Goal: Navigation & Orientation: Find specific page/section

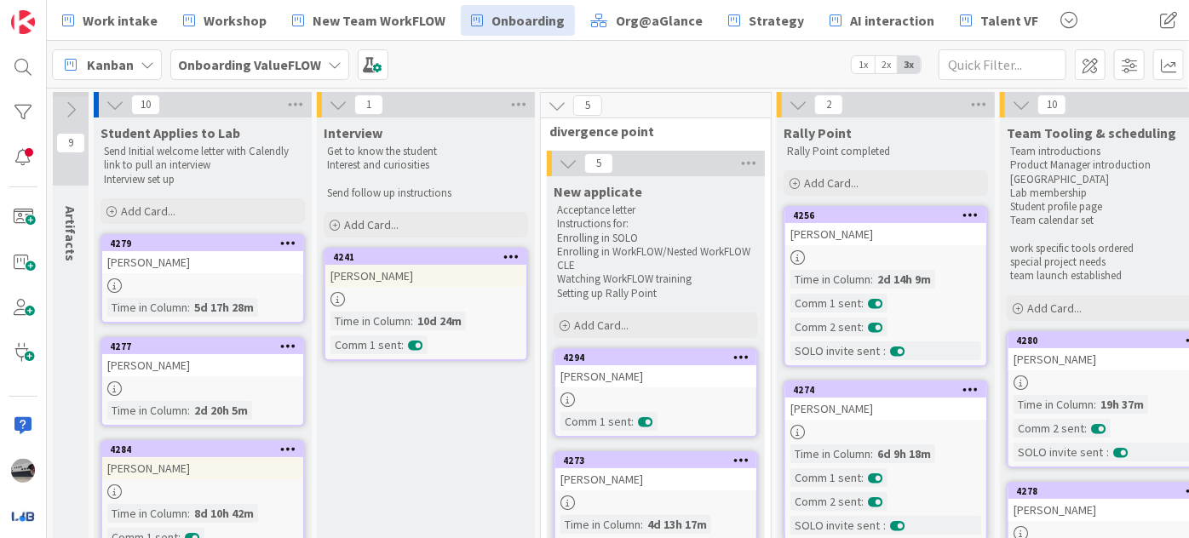
scroll to position [696, 475]
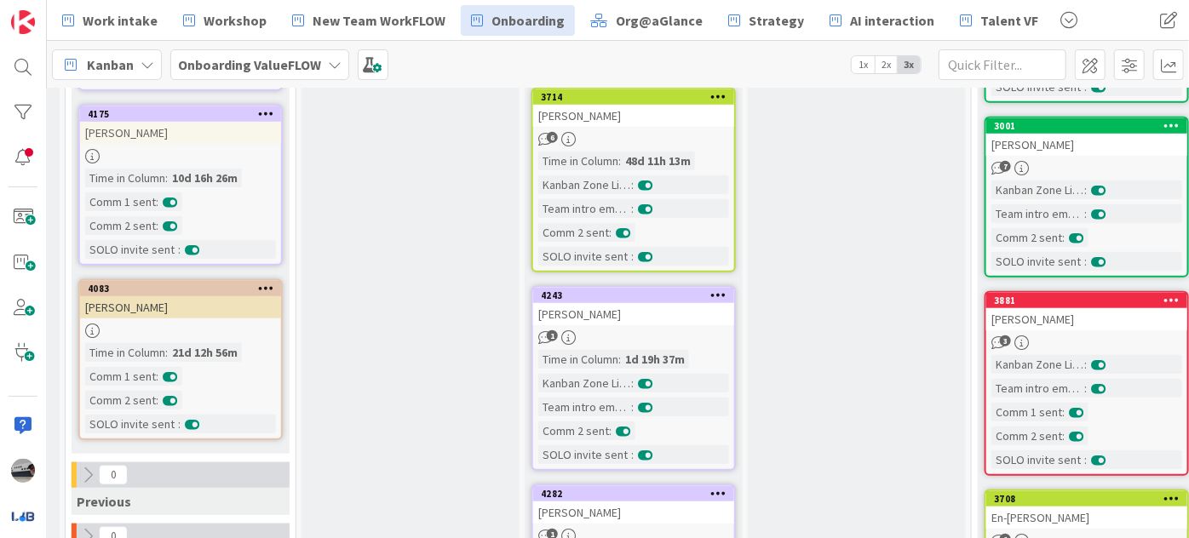
click at [331, 63] on icon at bounding box center [335, 65] width 14 height 14
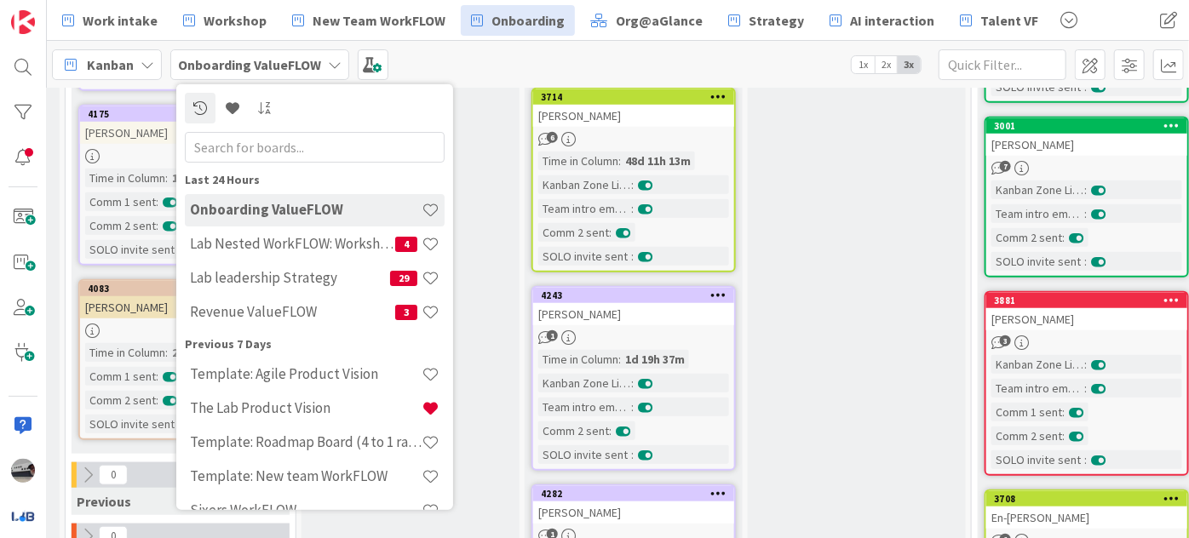
click at [485, 56] on div "Kanban Onboarding ValueFLOW Last 24 Hours Onboarding ValueFLOW Lab Nested WorkF…" at bounding box center [618, 64] width 1142 height 47
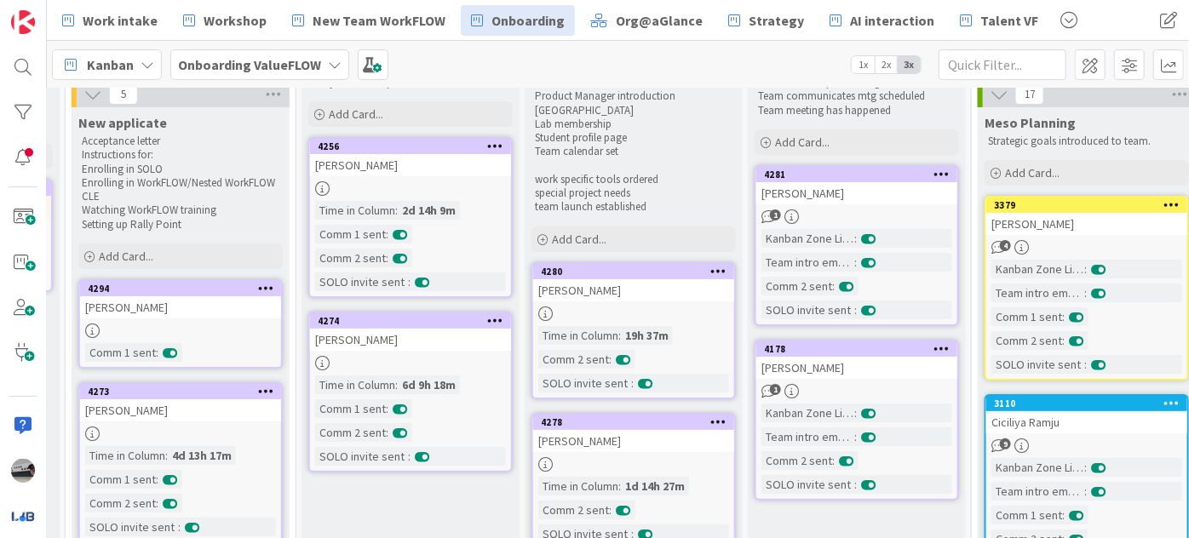
scroll to position [0, 475]
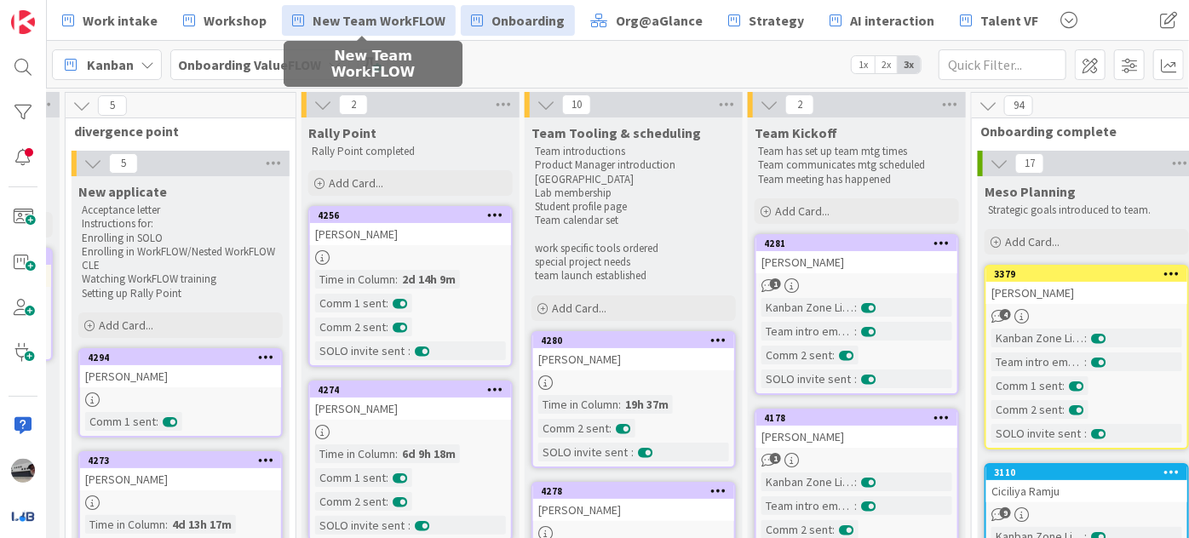
click at [384, 24] on span "New Team WorkFLOW" at bounding box center [379, 20] width 133 height 20
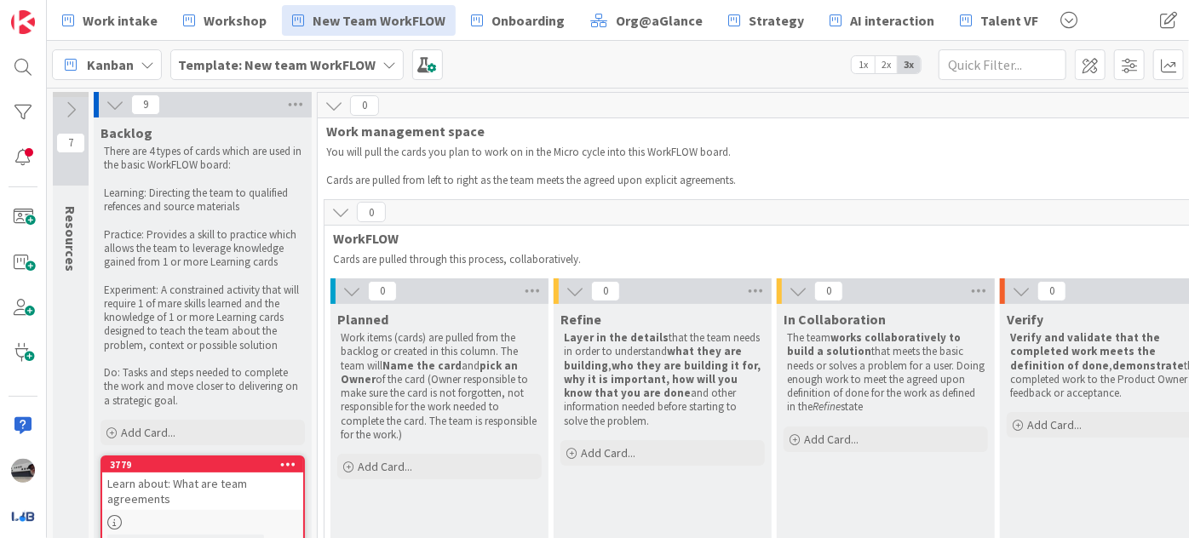
click at [342, 295] on icon at bounding box center [351, 291] width 19 height 19
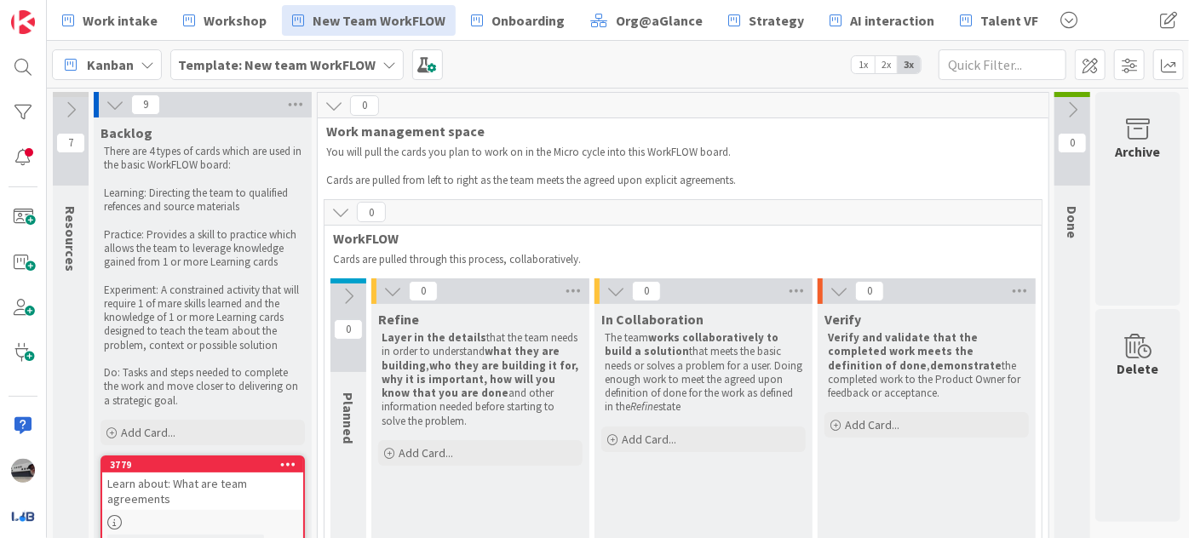
click at [383, 295] on icon at bounding box center [392, 291] width 19 height 19
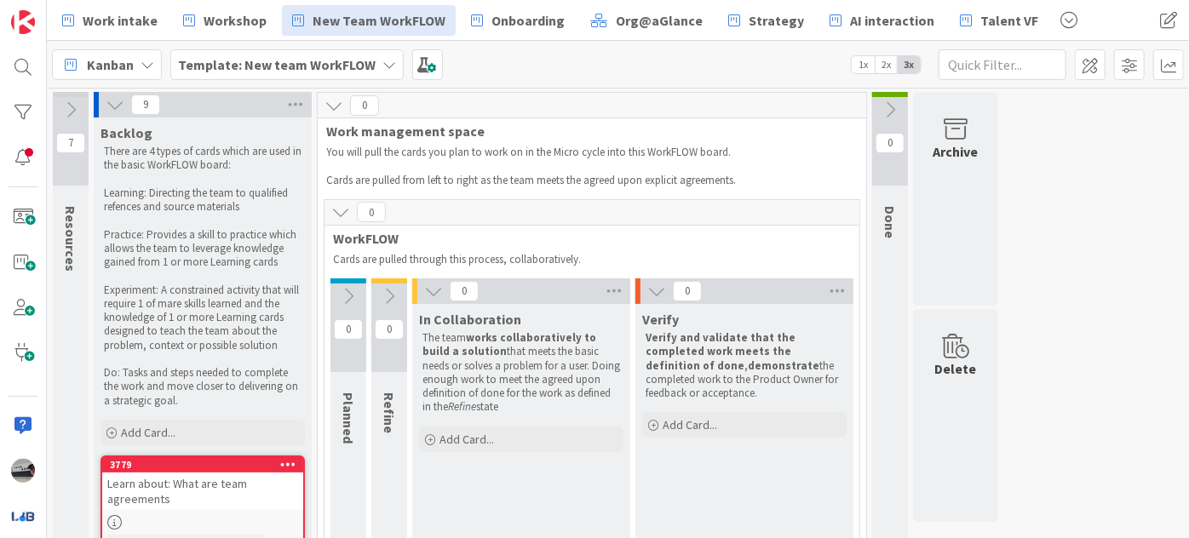
click at [423, 289] on button at bounding box center [434, 291] width 22 height 22
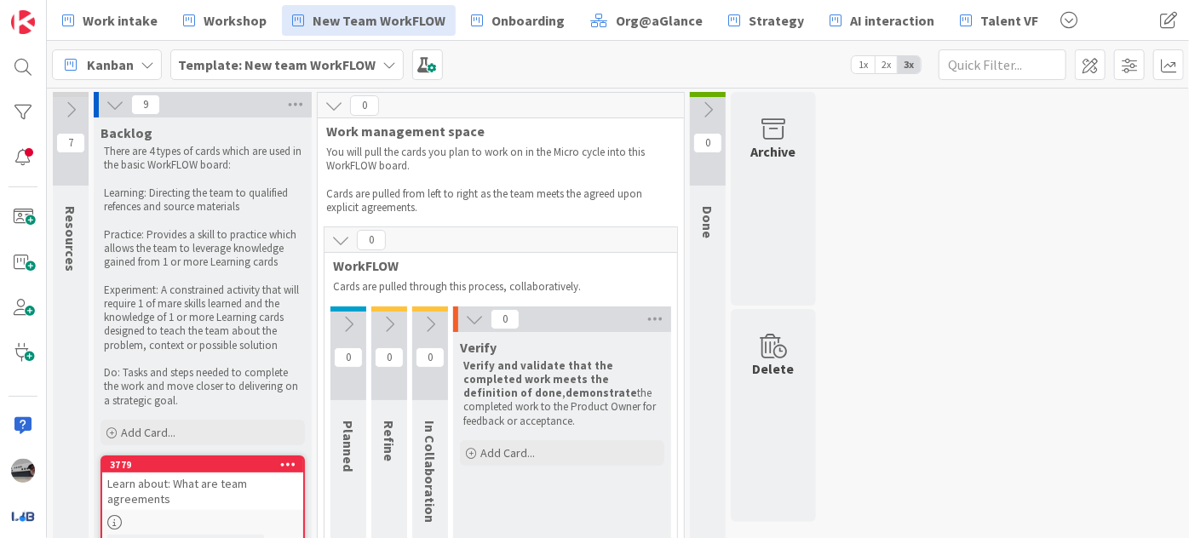
click at [470, 318] on icon at bounding box center [474, 319] width 19 height 19
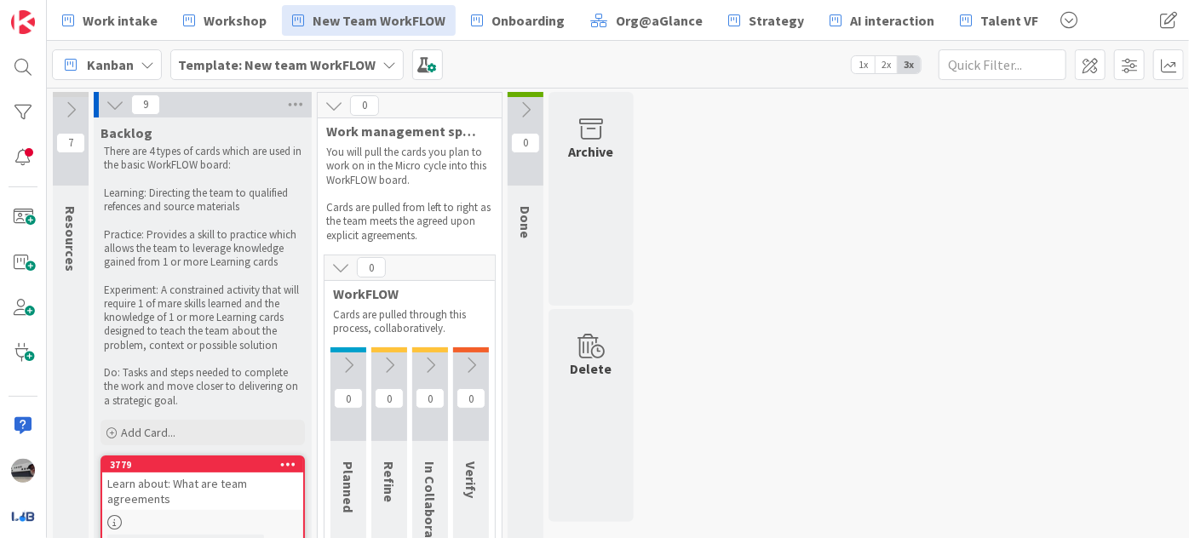
click at [110, 106] on icon at bounding box center [115, 104] width 19 height 19
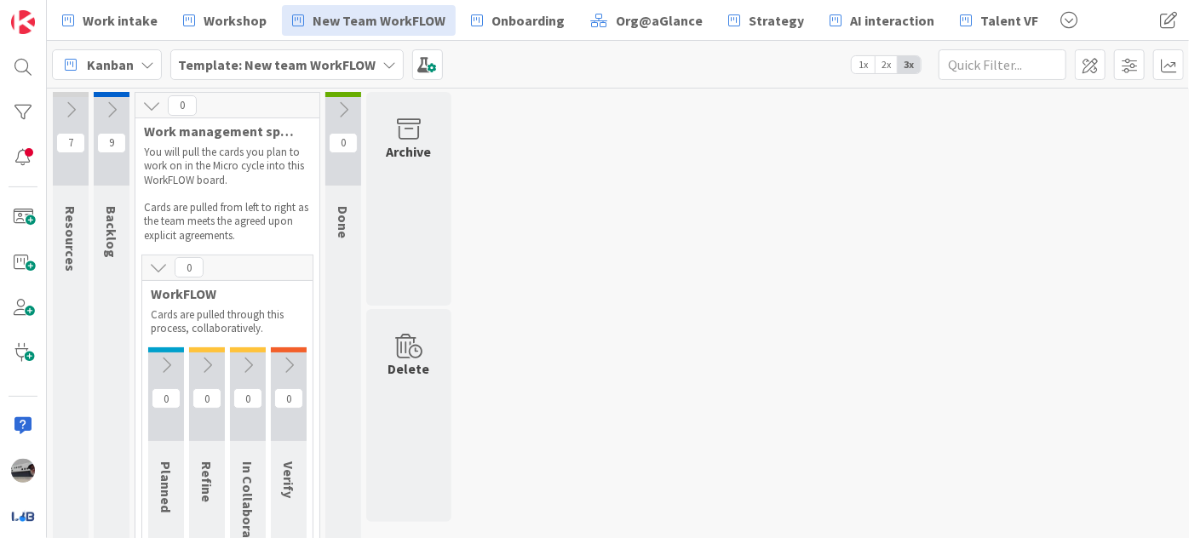
click at [61, 109] on icon at bounding box center [70, 110] width 19 height 19
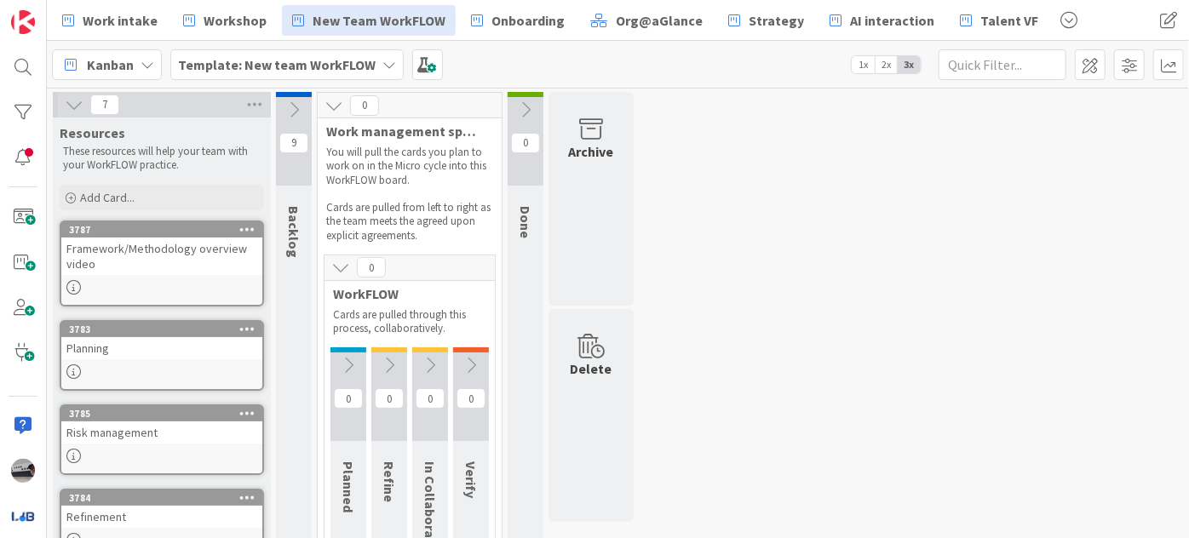
click at [294, 105] on icon at bounding box center [294, 110] width 19 height 19
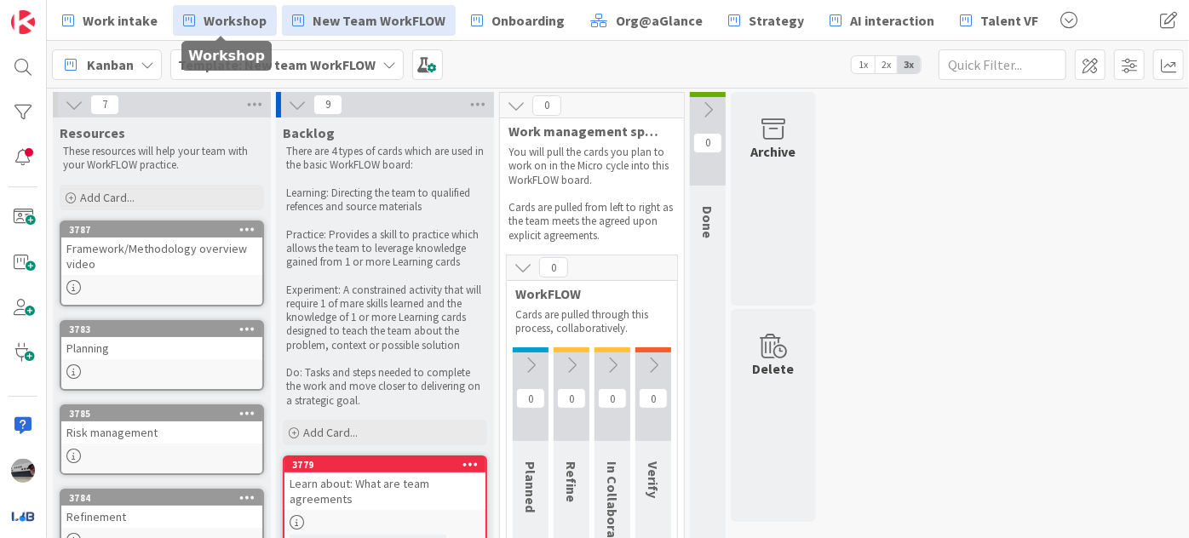
click at [226, 21] on span "Workshop" at bounding box center [235, 20] width 63 height 20
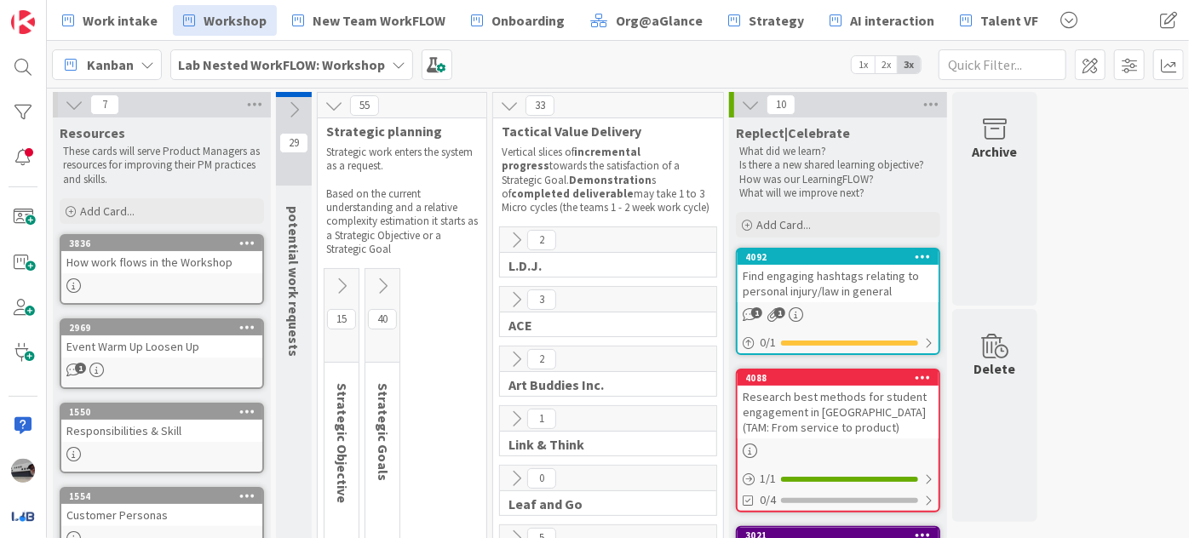
click at [750, 104] on icon at bounding box center [750, 104] width 19 height 19
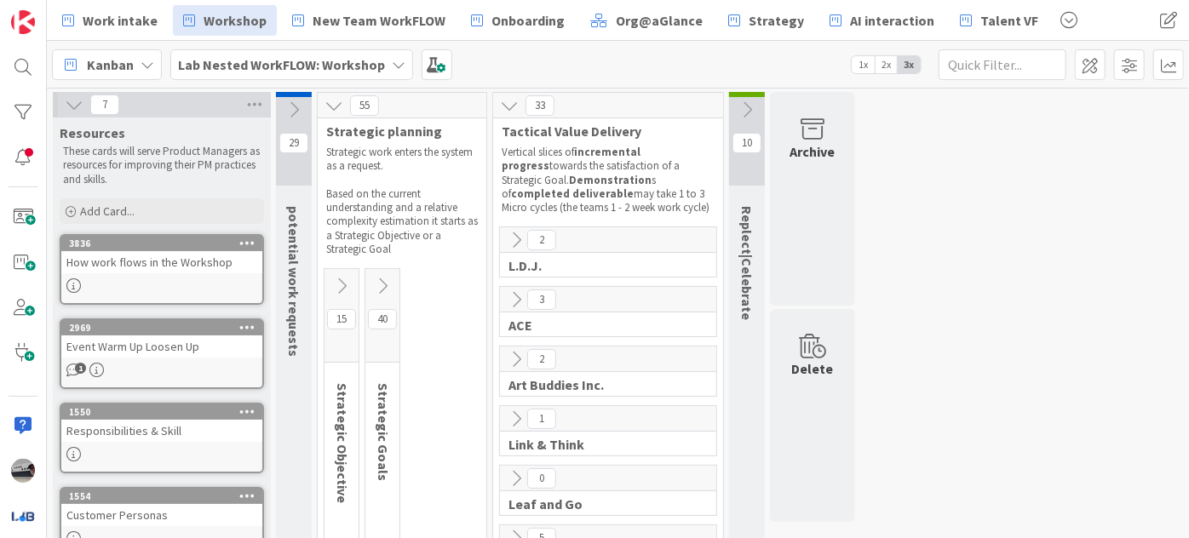
click at [342, 284] on icon at bounding box center [341, 286] width 19 height 19
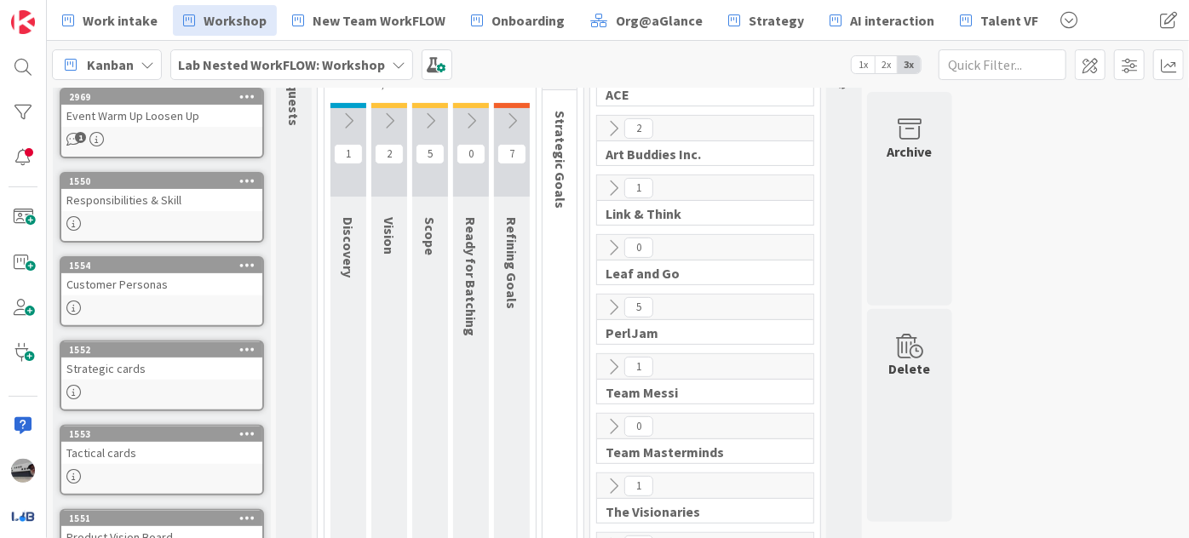
scroll to position [232, 0]
click at [506, 125] on icon at bounding box center [512, 120] width 19 height 19
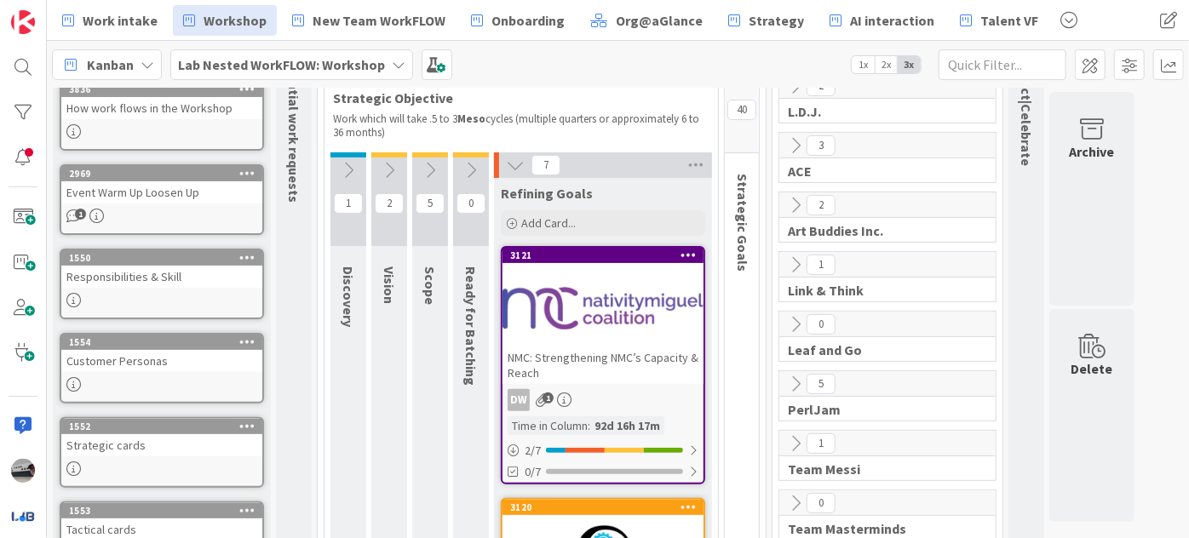
scroll to position [0, 0]
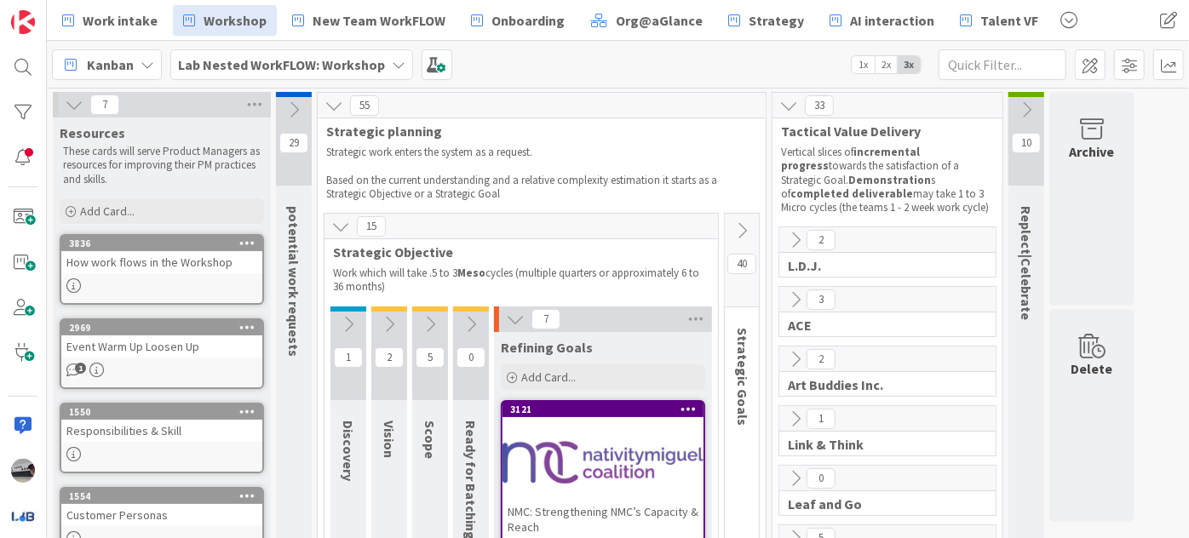
click at [740, 225] on icon at bounding box center [742, 231] width 19 height 19
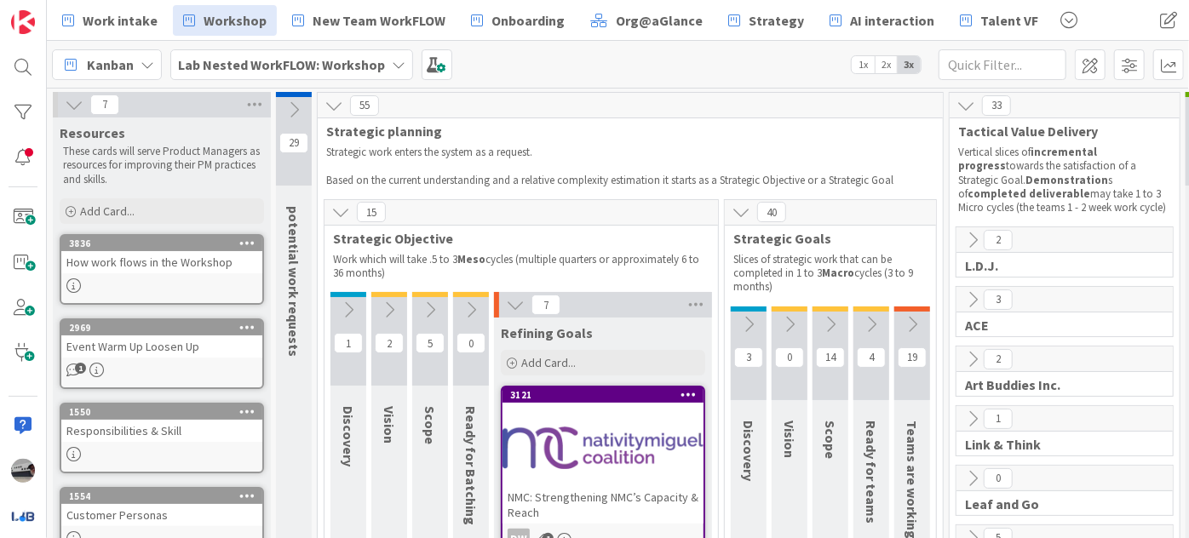
click at [751, 328] on icon at bounding box center [748, 324] width 19 height 19
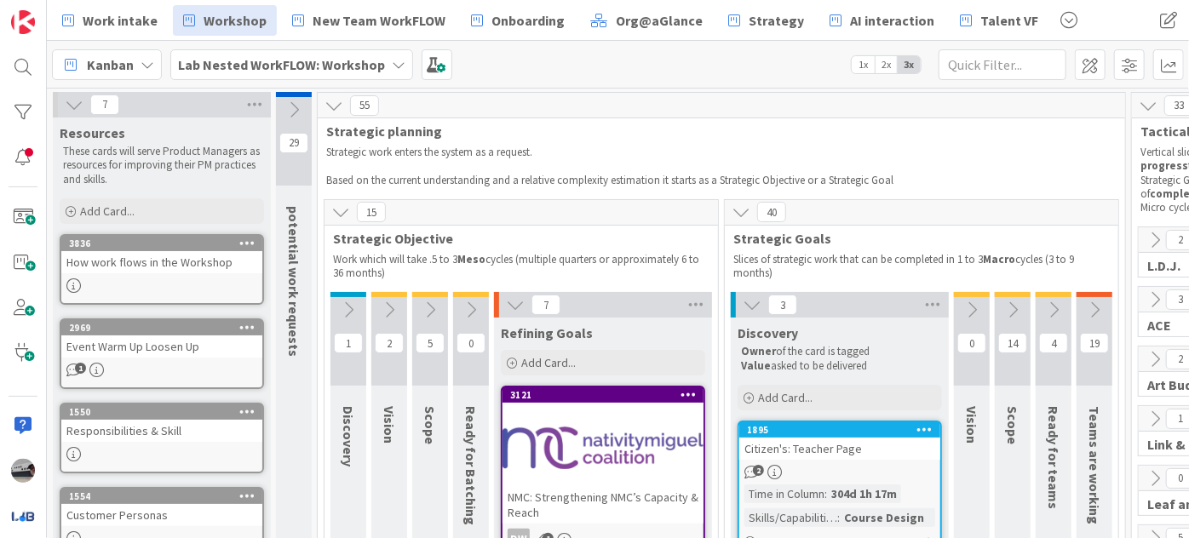
click at [970, 314] on icon at bounding box center [972, 310] width 19 height 19
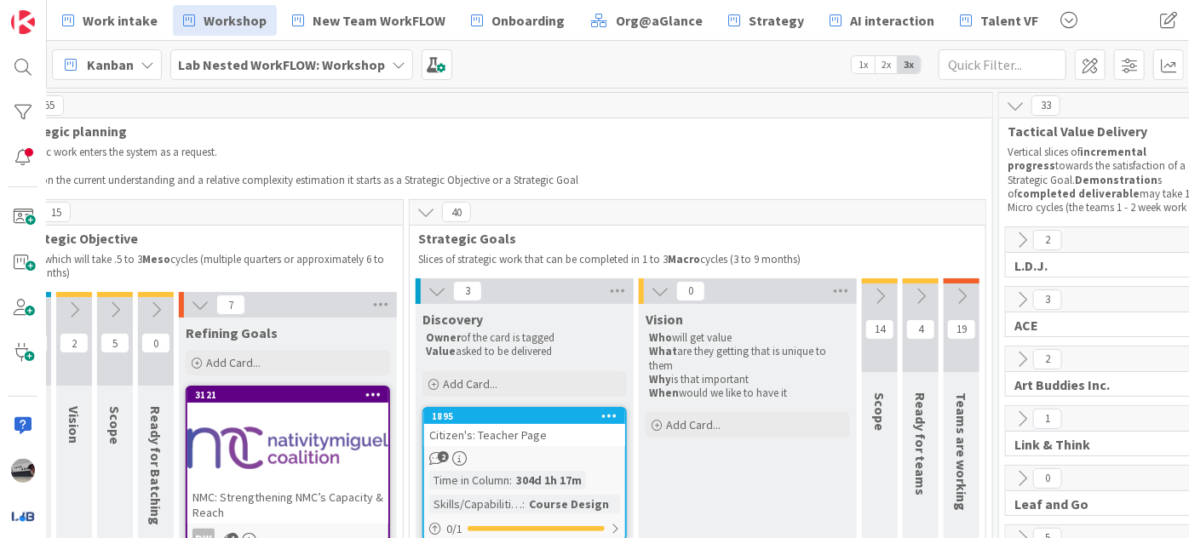
scroll to position [0, 316]
click at [884, 302] on icon at bounding box center [879, 296] width 19 height 19
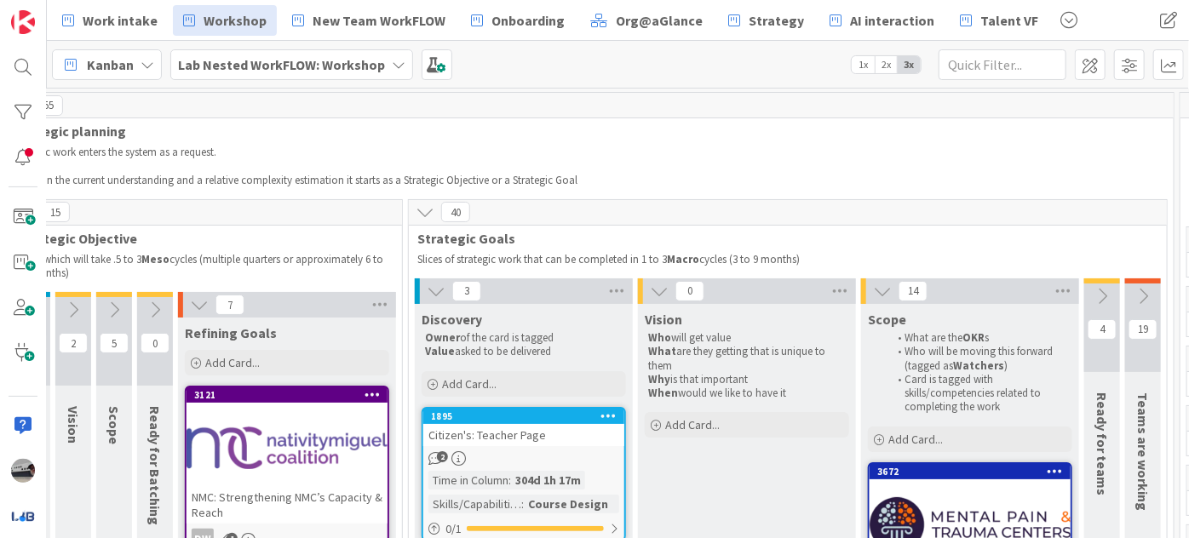
click at [1096, 295] on icon at bounding box center [1102, 296] width 19 height 19
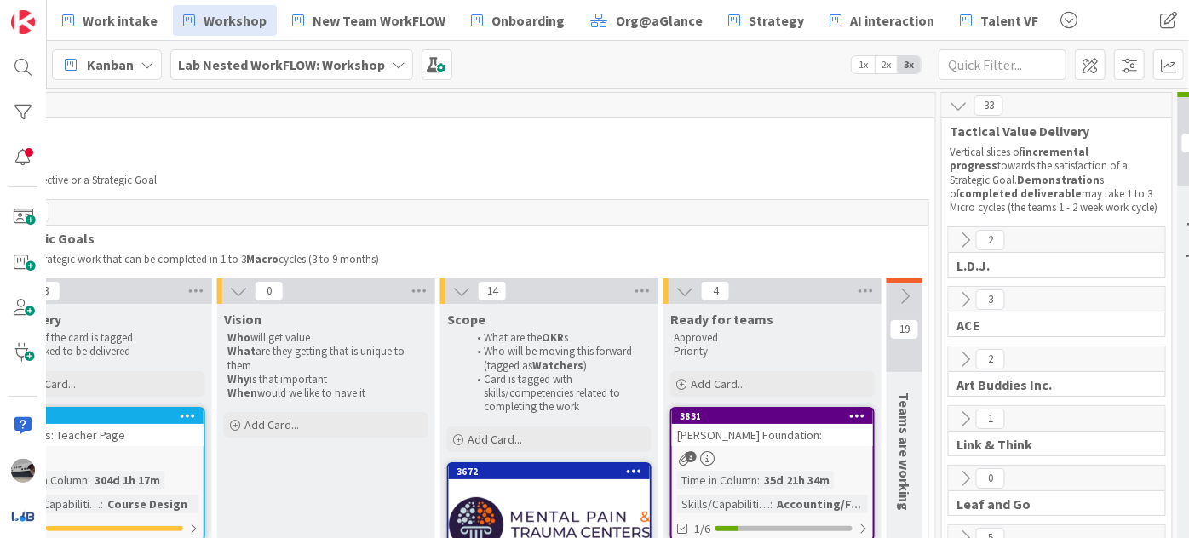
scroll to position [0, 763]
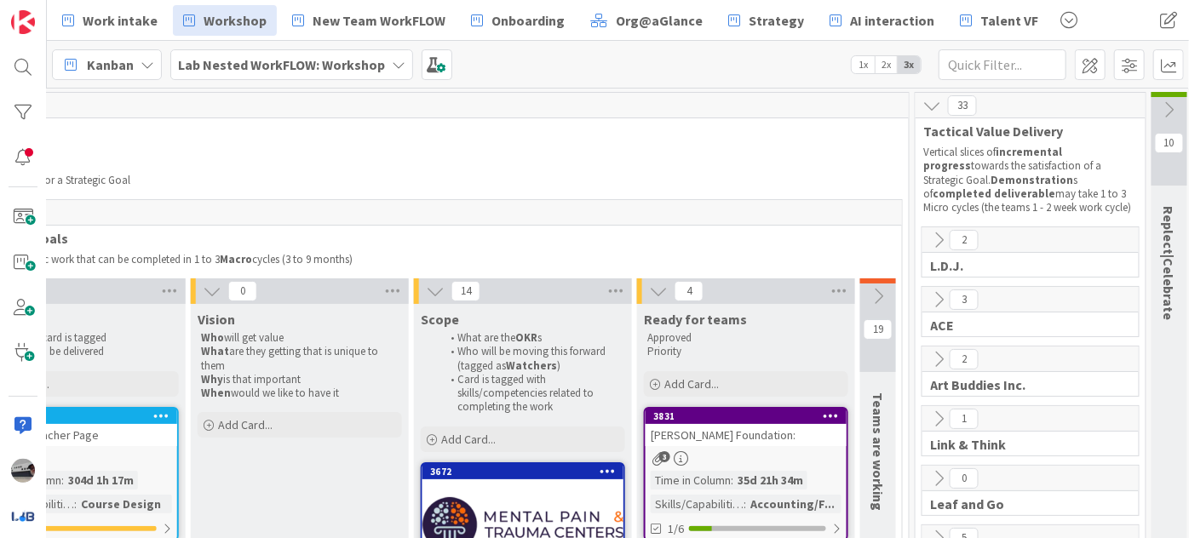
click at [883, 303] on icon at bounding box center [878, 296] width 19 height 19
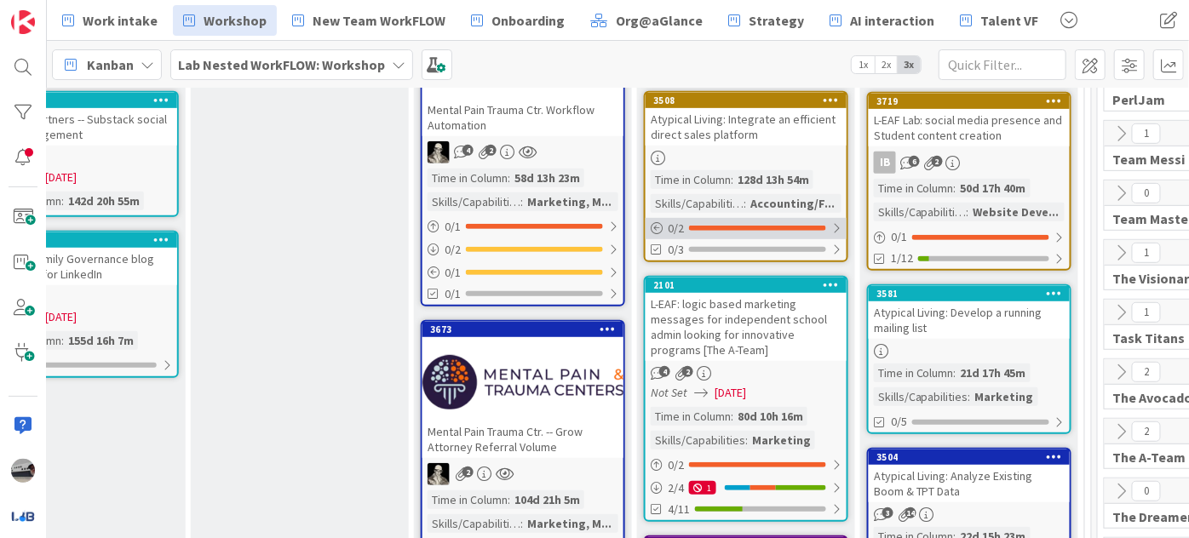
scroll to position [774, 763]
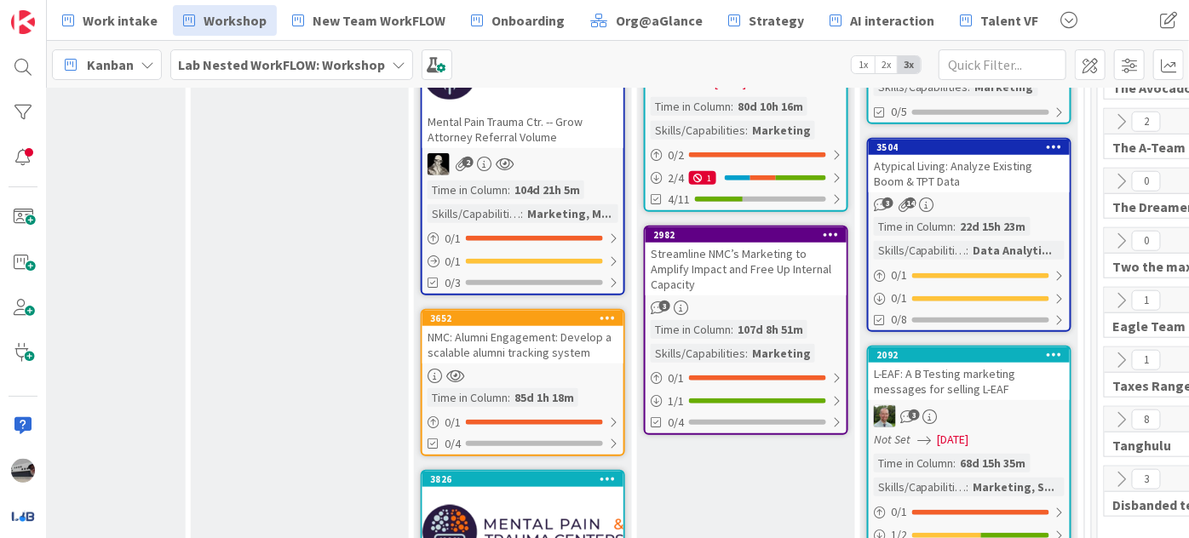
click at [798, 274] on div "Streamline NMC’s Marketing to Amplify Impact and Free Up Internal Capacity" at bounding box center [746, 269] width 201 height 53
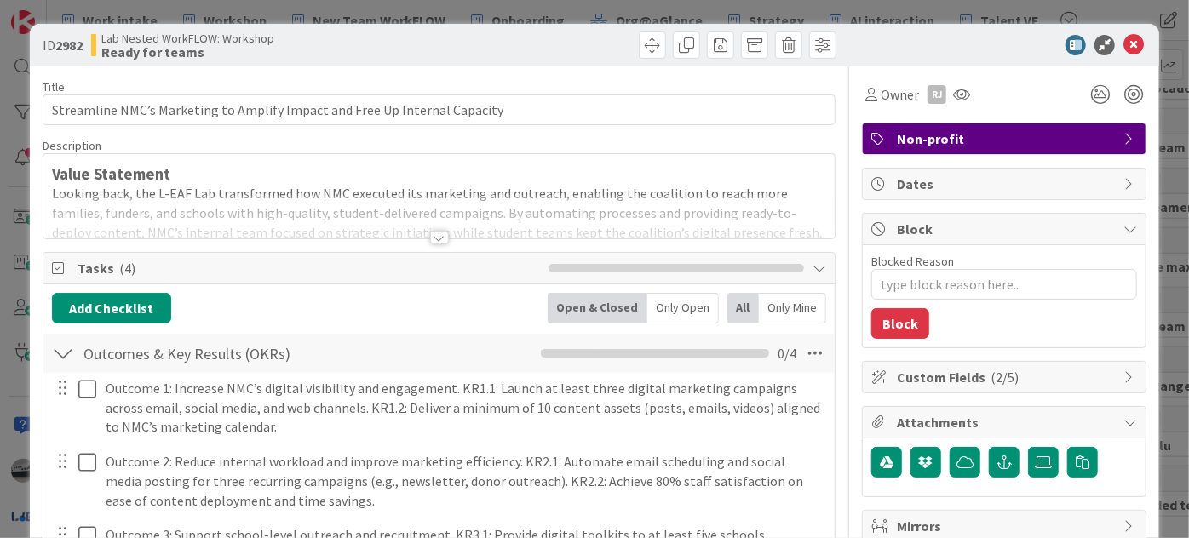
click at [431, 237] on div at bounding box center [439, 238] width 19 height 14
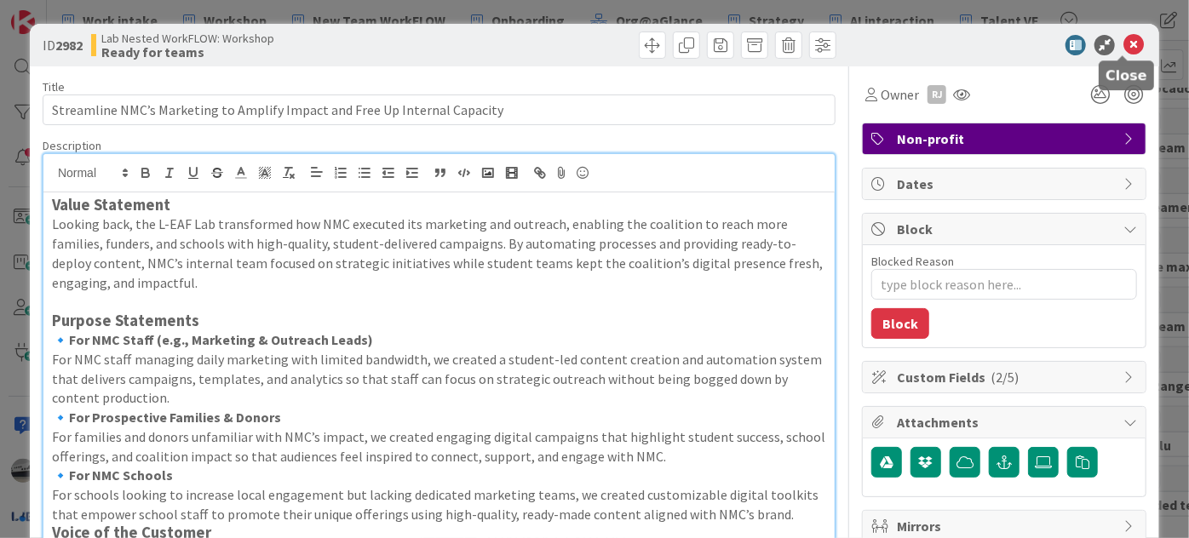
click at [1132, 44] on icon at bounding box center [1134, 45] width 20 height 20
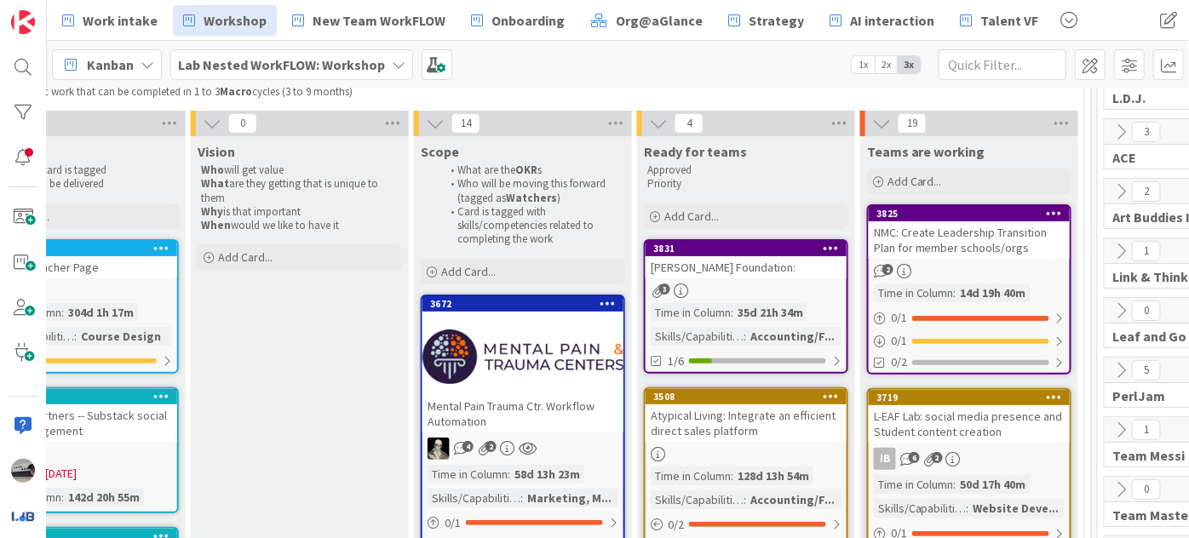
scroll to position [0, 763]
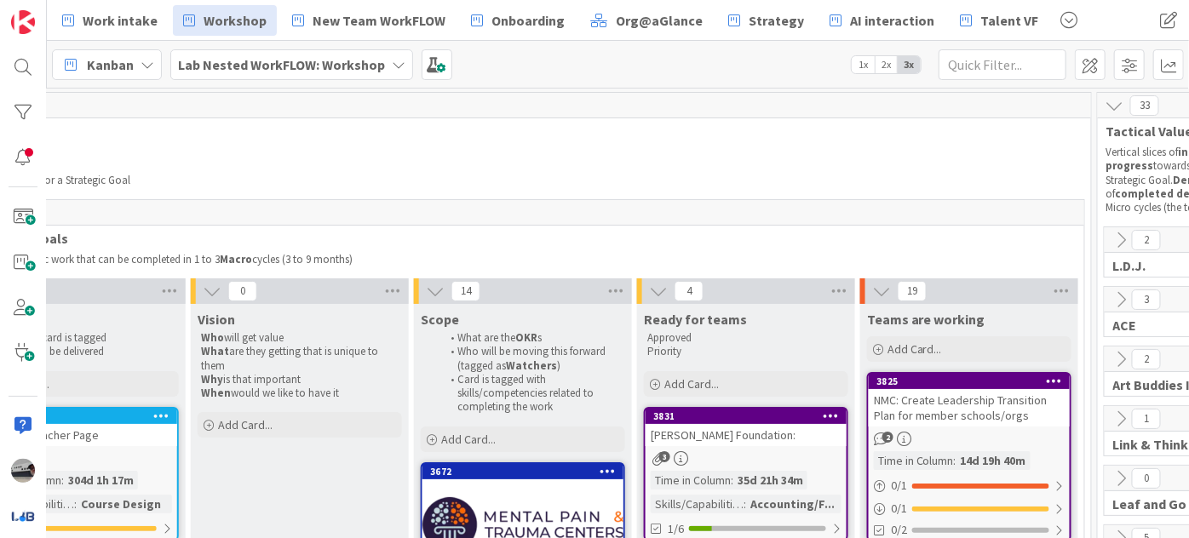
click at [1119, 237] on icon at bounding box center [1121, 240] width 19 height 19
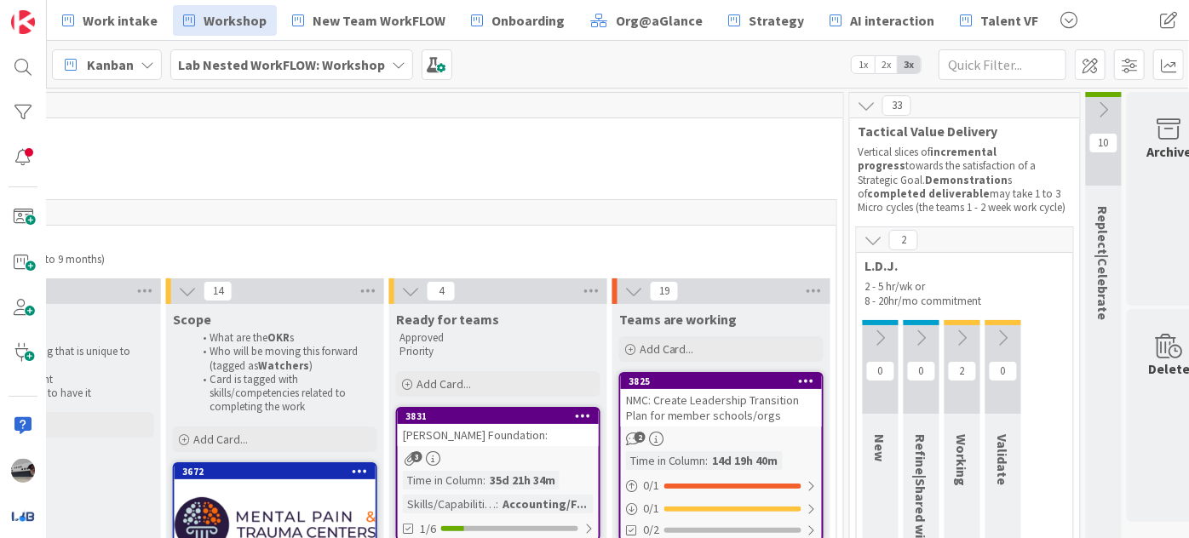
scroll to position [0, 1050]
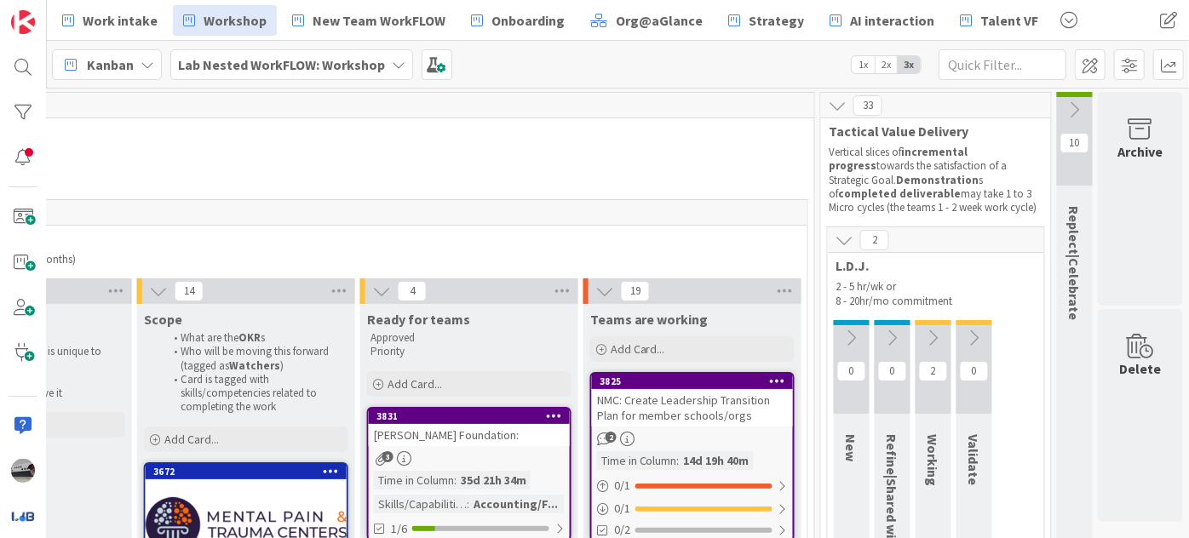
click at [929, 338] on icon at bounding box center [933, 338] width 19 height 19
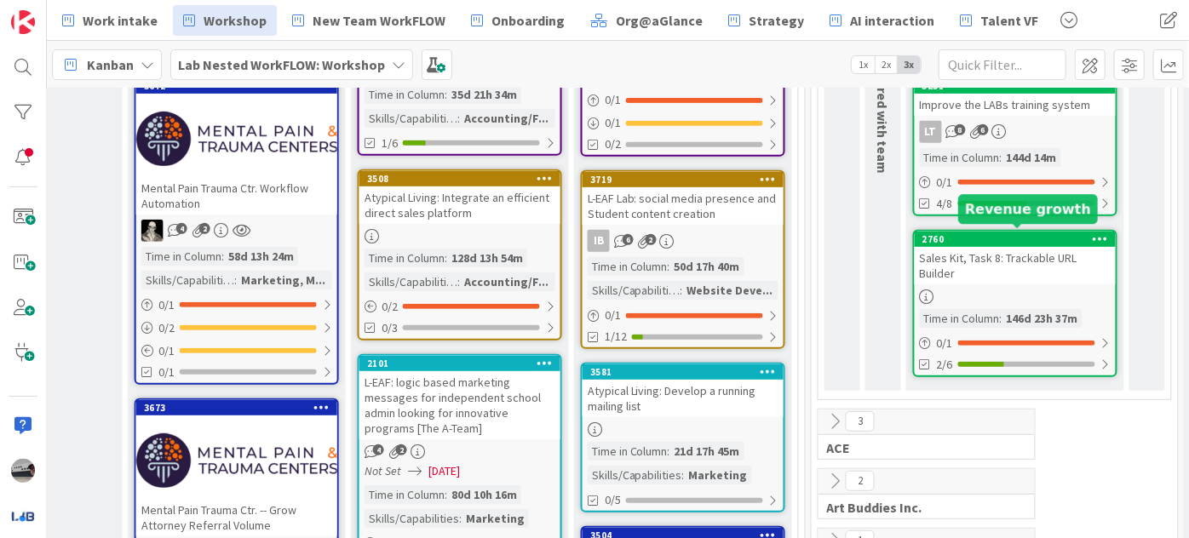
scroll to position [387, 1050]
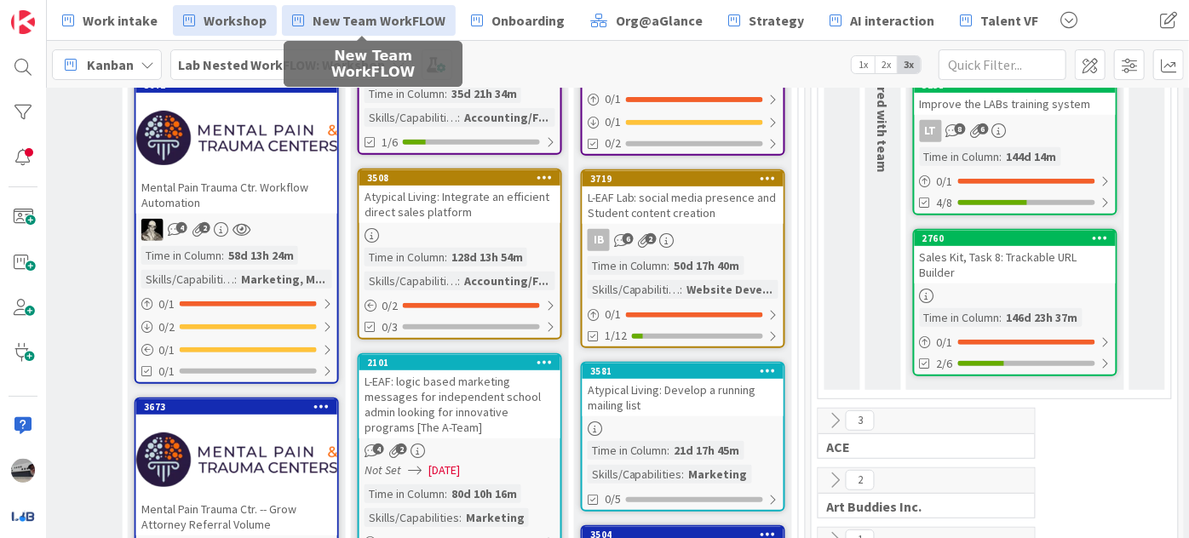
click at [405, 19] on span "New Team WorkFLOW" at bounding box center [379, 20] width 133 height 20
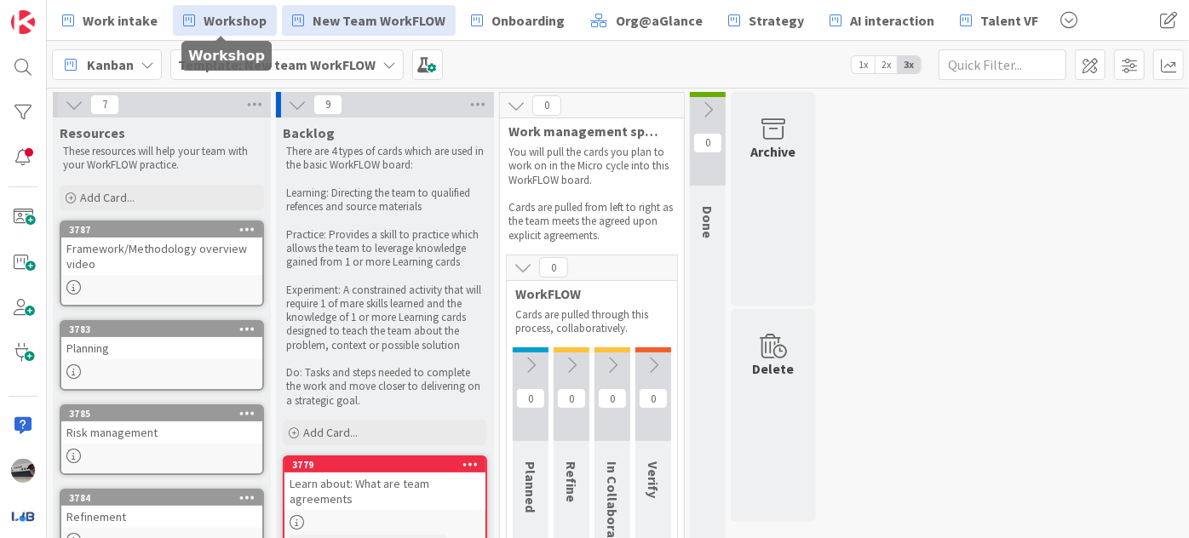
click at [227, 21] on span "Workshop" at bounding box center [235, 20] width 63 height 20
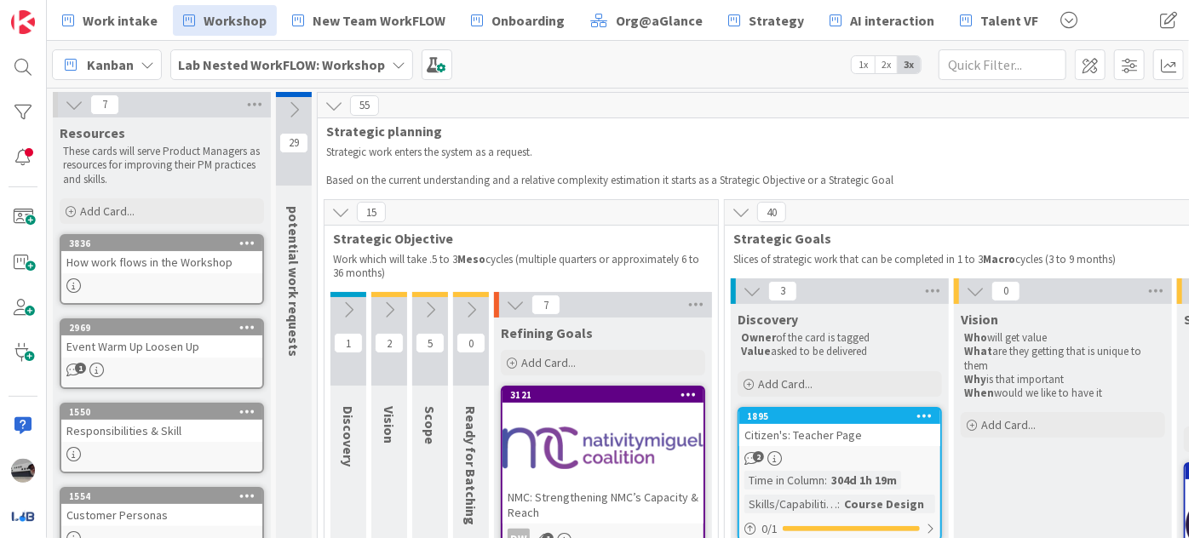
click at [393, 63] on icon at bounding box center [399, 65] width 14 height 14
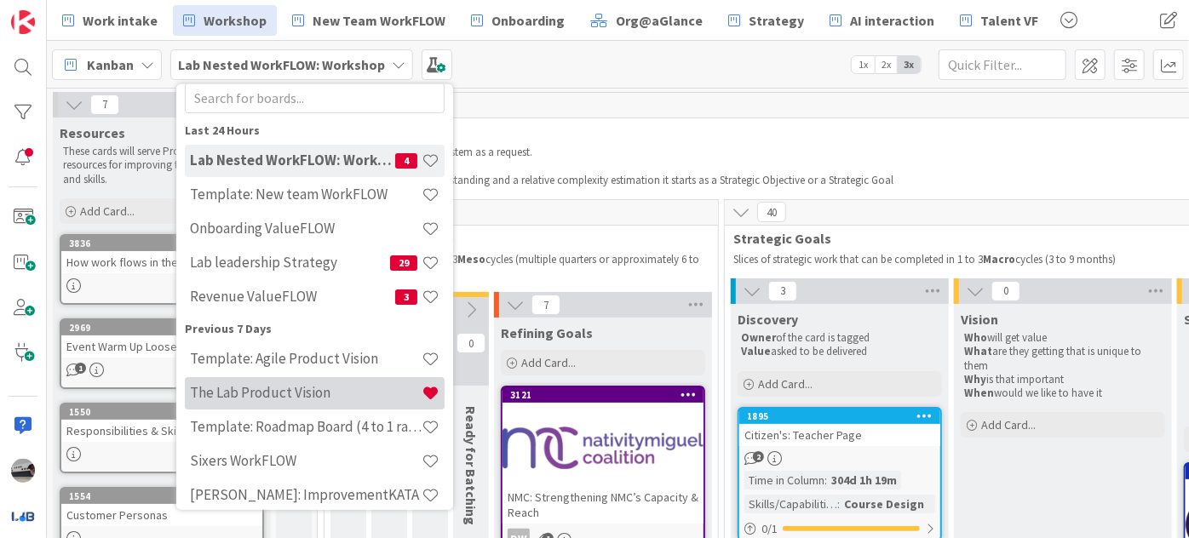
scroll to position [77, 0]
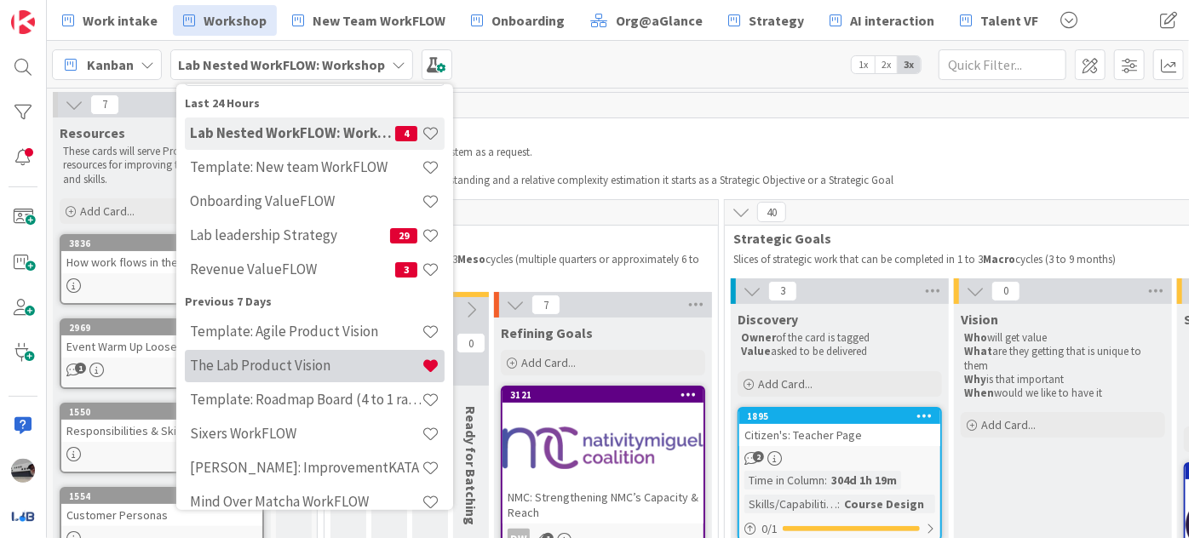
click at [327, 365] on h4 "The Lab Product Vision" at bounding box center [306, 365] width 232 height 17
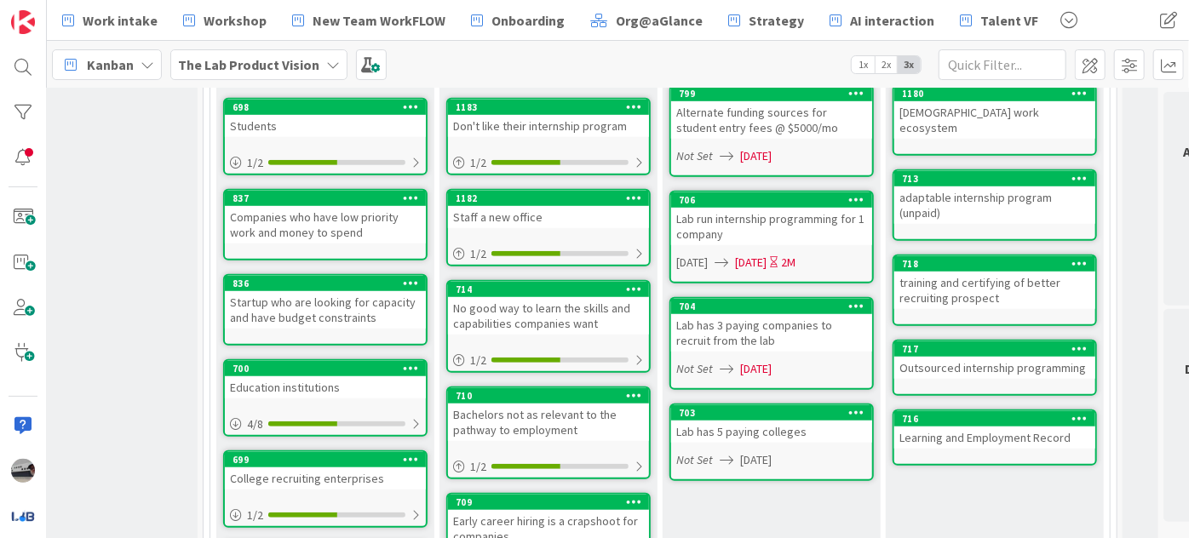
scroll to position [542, 73]
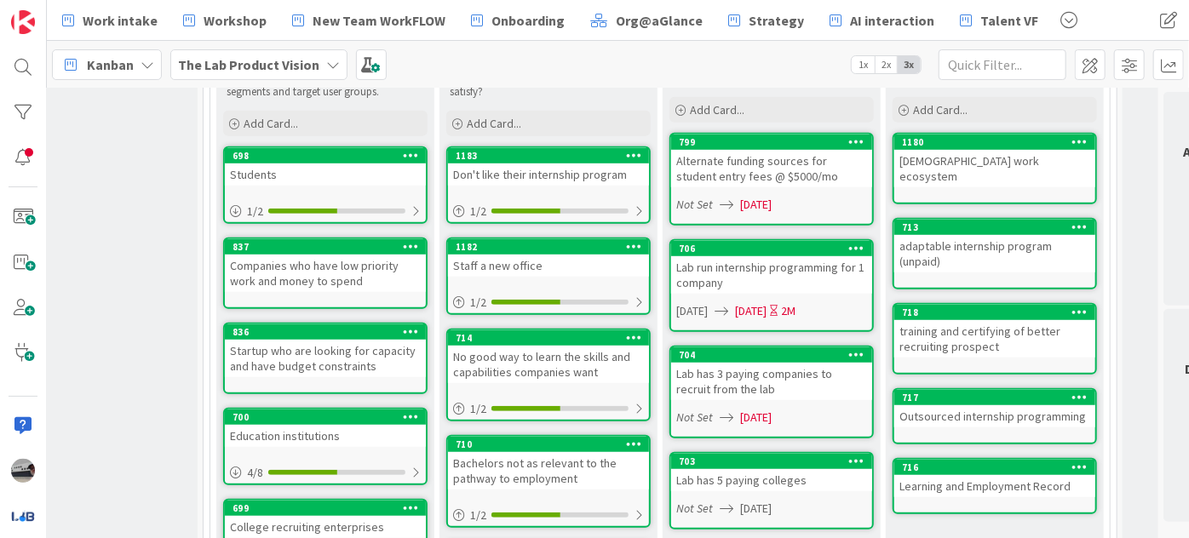
click at [326, 63] on icon at bounding box center [333, 65] width 14 height 14
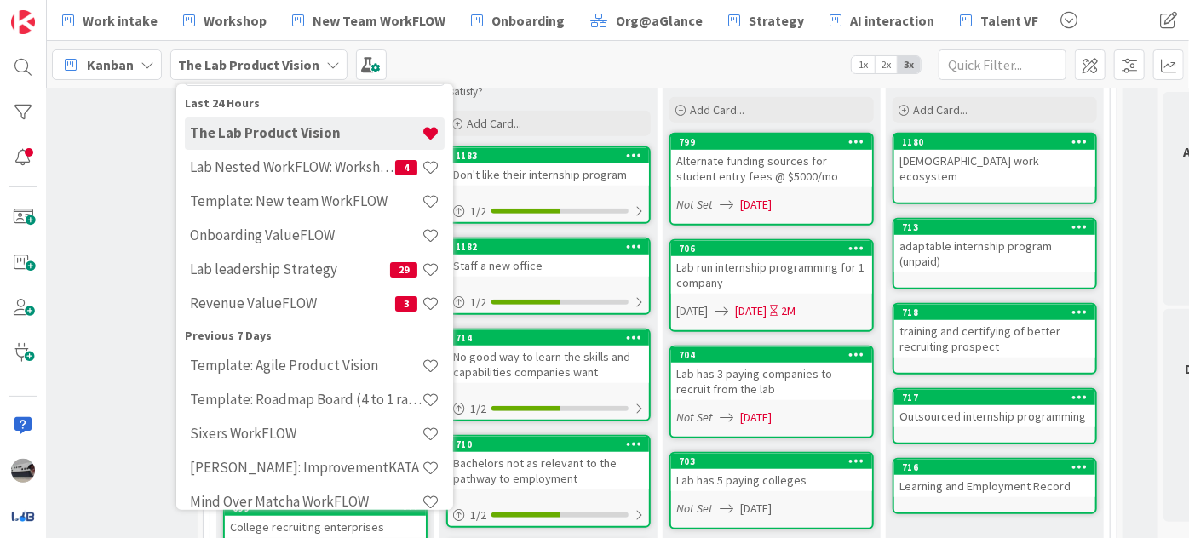
scroll to position [48, 0]
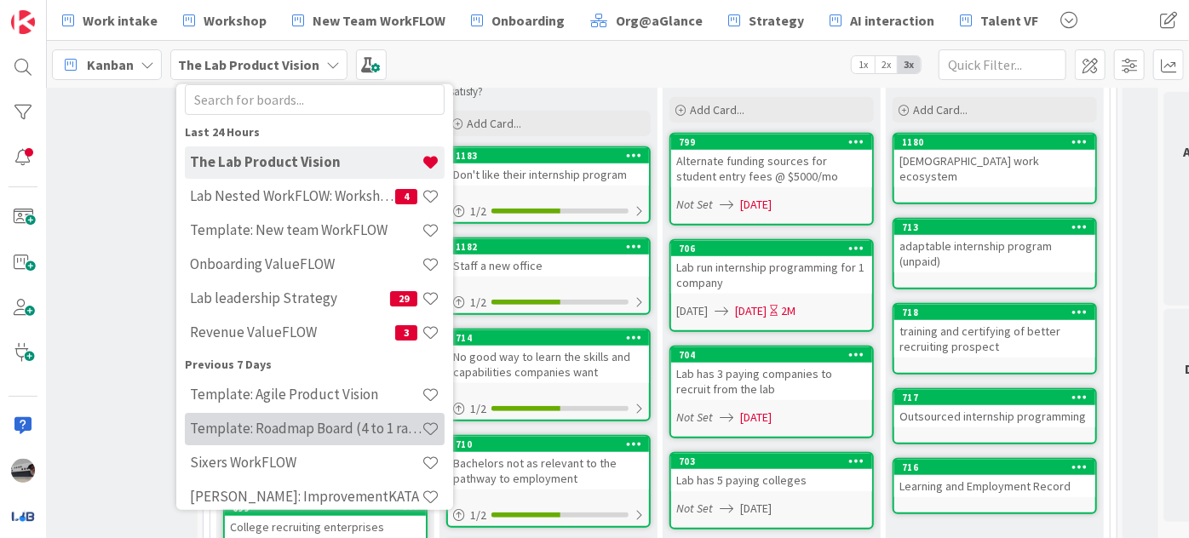
click at [353, 426] on h4 "Template: Roadmap Board (4 to 1 ratio or Annual/Quarterly view)" at bounding box center [306, 428] width 232 height 17
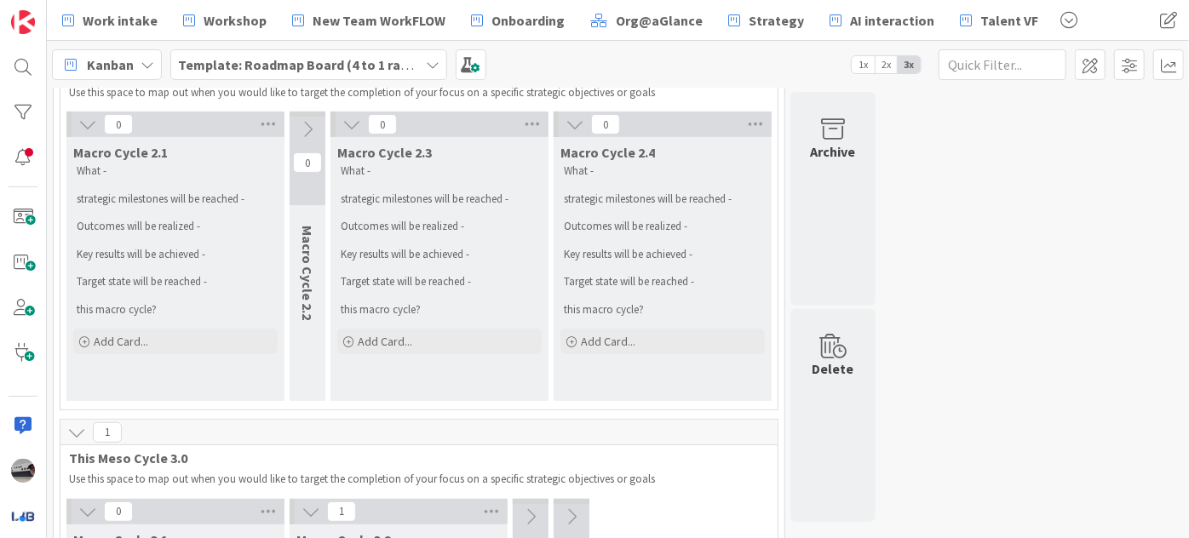
scroll to position [232, 0]
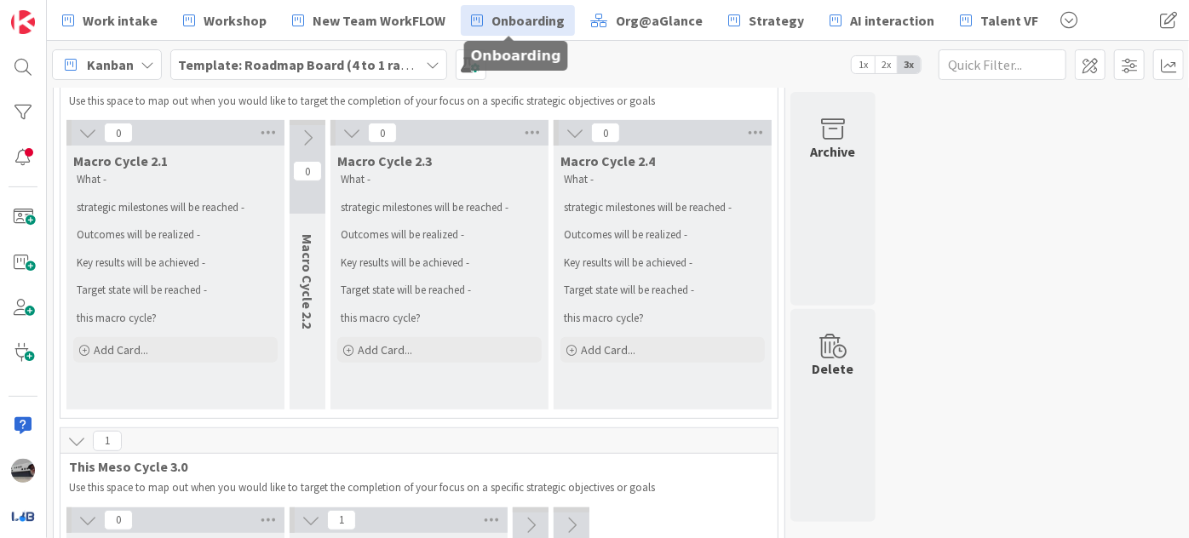
click at [515, 20] on span "Onboarding" at bounding box center [528, 20] width 73 height 20
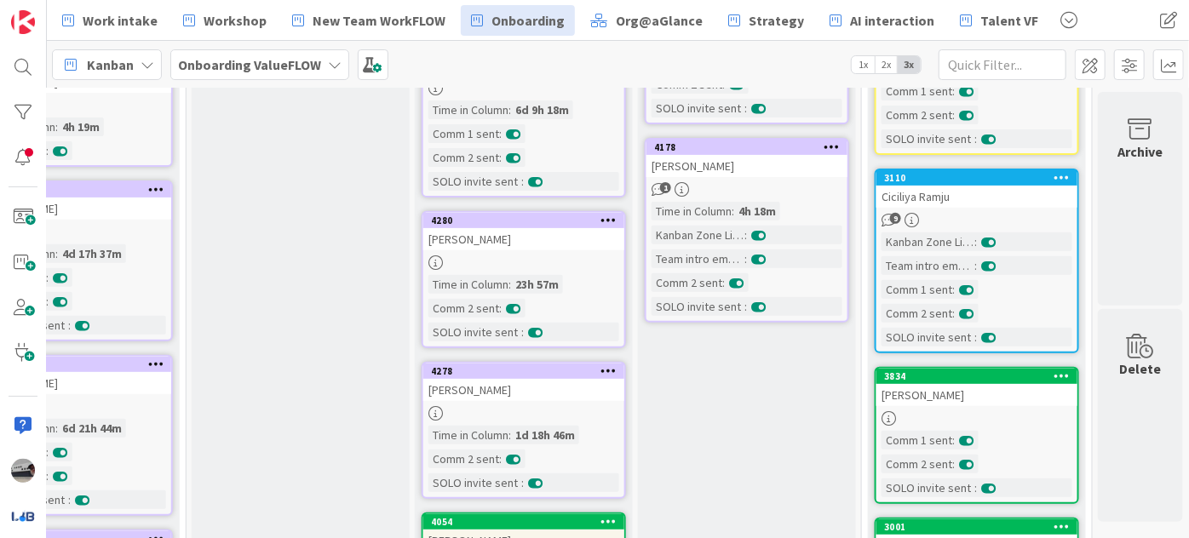
scroll to position [309, 596]
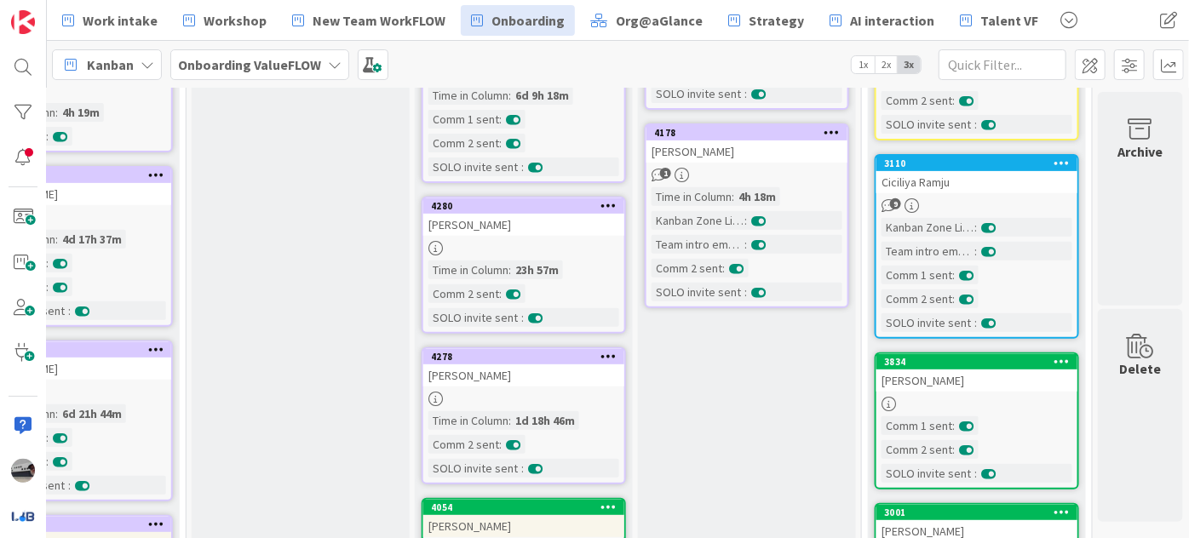
click at [504, 378] on div "[PERSON_NAME]" at bounding box center [523, 376] width 201 height 22
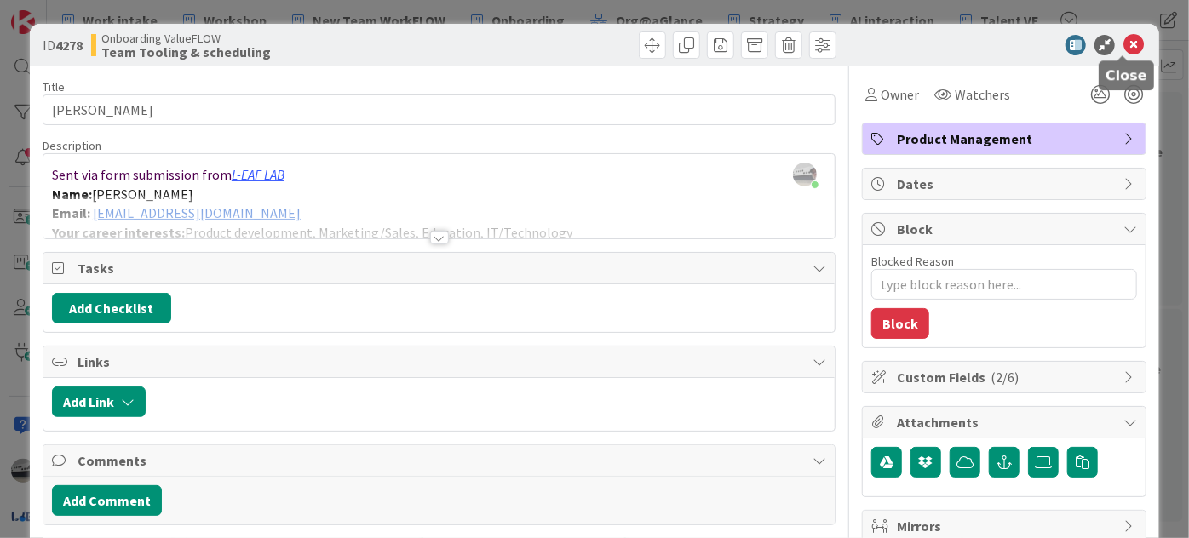
click at [1124, 45] on icon at bounding box center [1134, 45] width 20 height 20
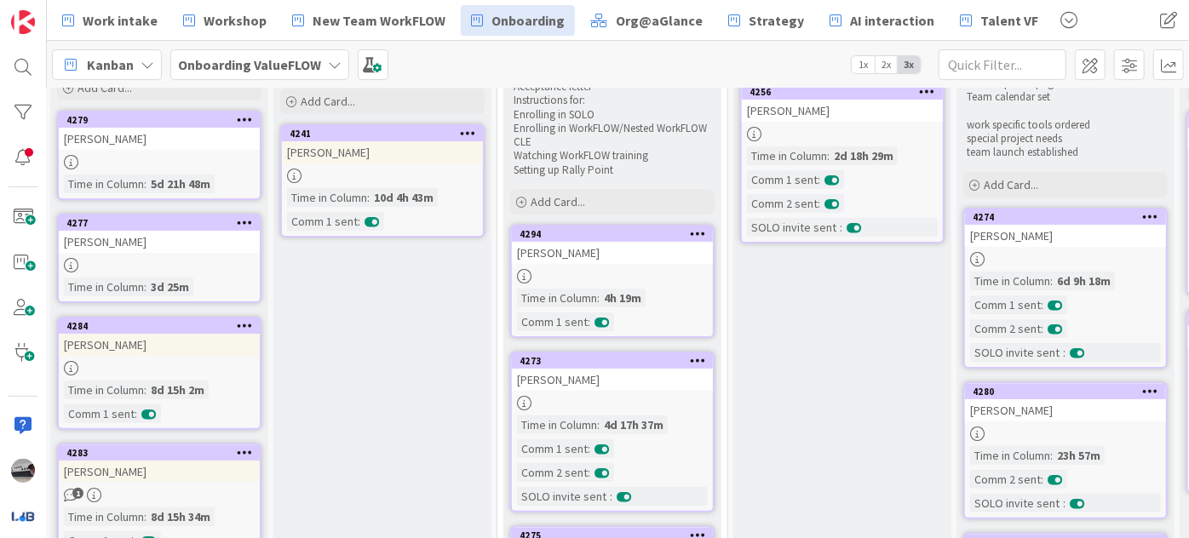
scroll to position [0, 43]
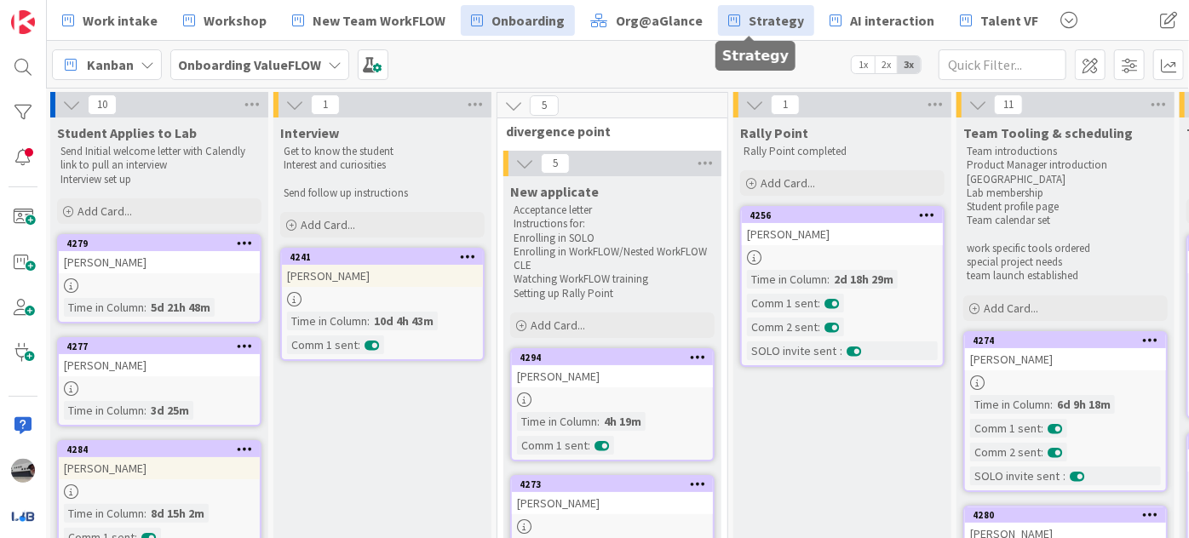
click at [751, 15] on span "Strategy" at bounding box center [776, 20] width 55 height 20
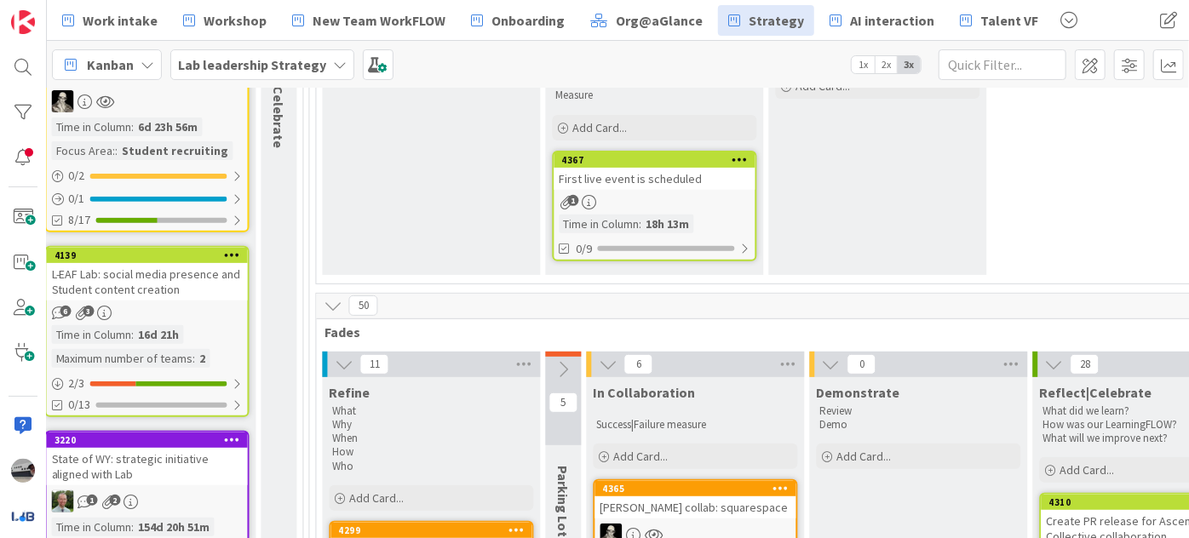
scroll to position [309, 1626]
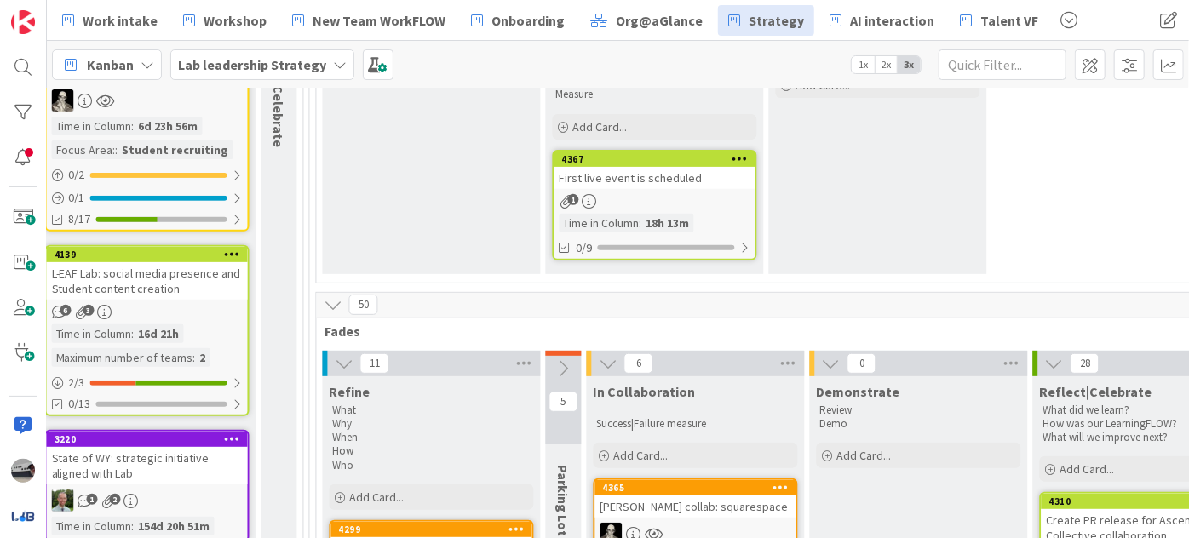
click at [699, 181] on div "First live event is scheduled" at bounding box center [655, 178] width 201 height 22
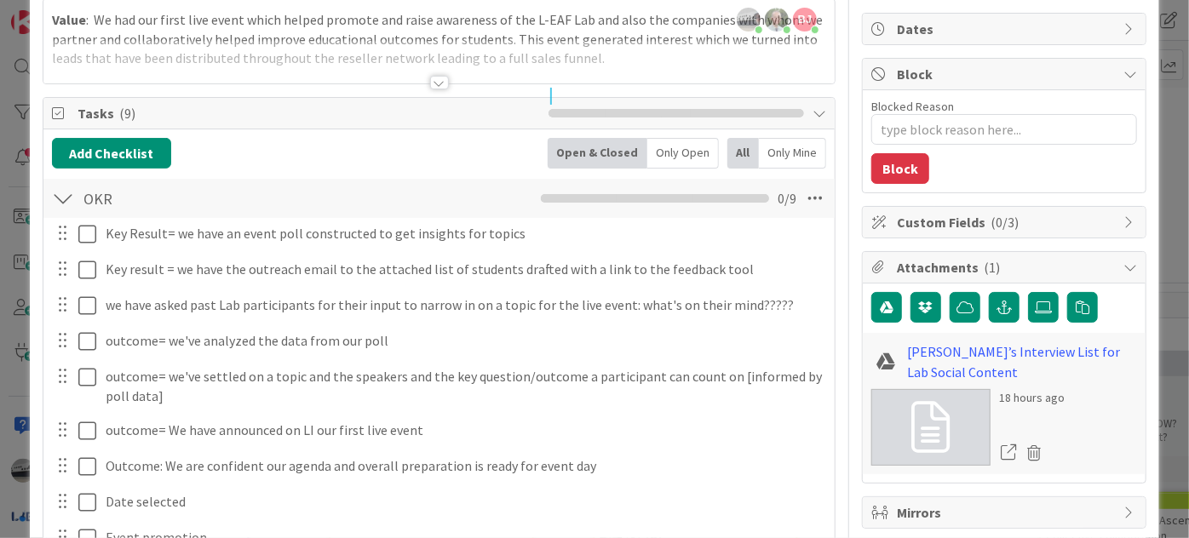
scroll to position [154, 0]
click at [431, 78] on div at bounding box center [439, 84] width 19 height 14
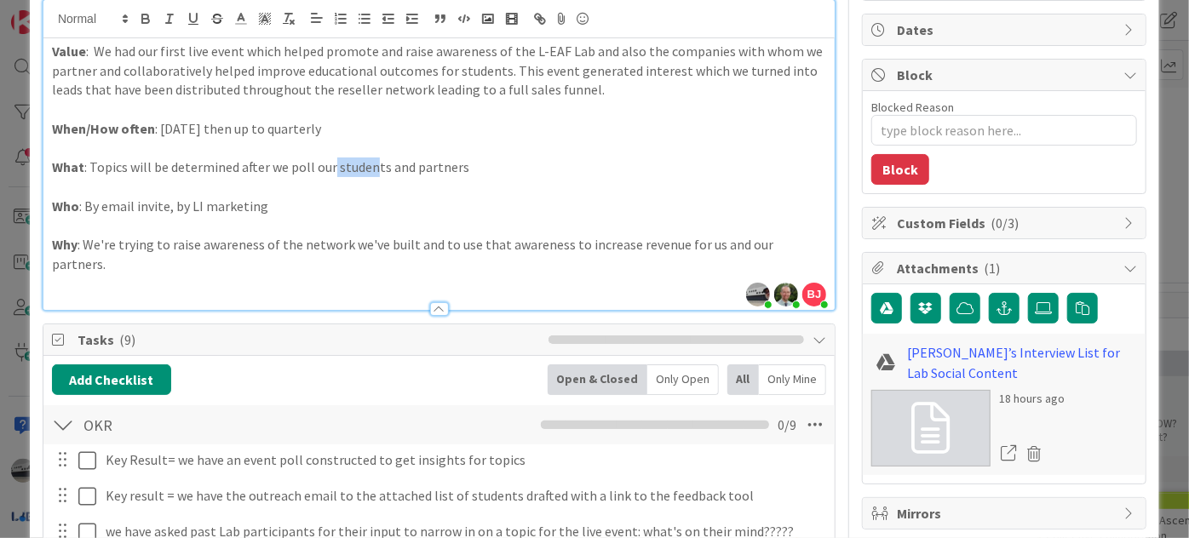
drag, startPoint x: 327, startPoint y: 169, endPoint x: 372, endPoint y: 167, distance: 45.2
click at [372, 167] on p "What : Topics will be determined after we poll our students and partners" at bounding box center [439, 168] width 774 height 20
click at [377, 167] on p "What : Topics will be determined after we poll our students and partners" at bounding box center [439, 168] width 774 height 20
click at [372, 166] on p "What : Topics will be determined after we poll our students and partners" at bounding box center [439, 168] width 774 height 20
drag, startPoint x: 383, startPoint y: 162, endPoint x: 329, endPoint y: 160, distance: 53.7
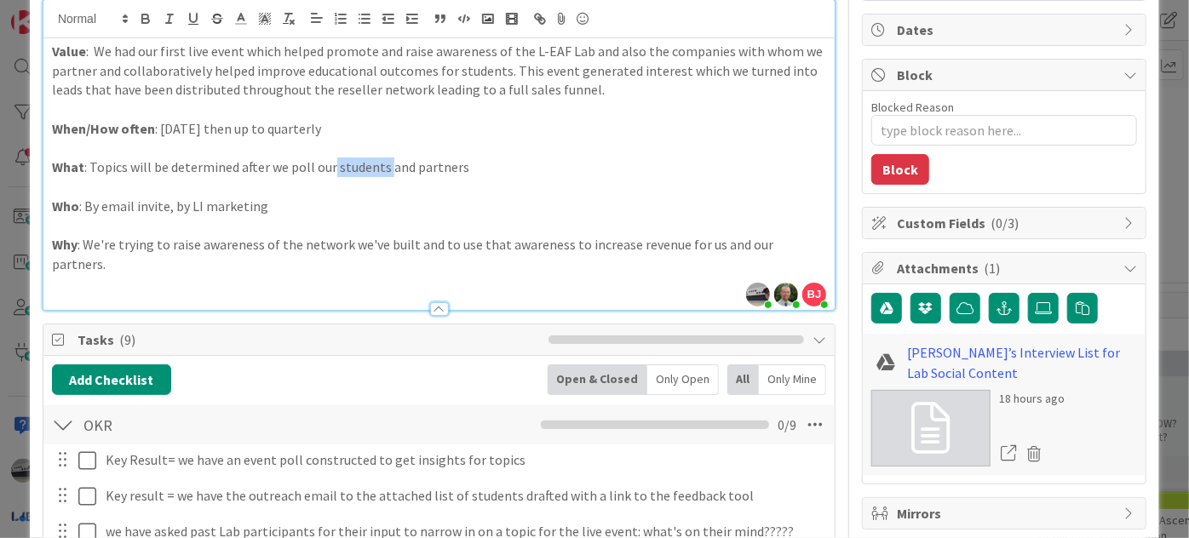
click at [329, 160] on p "What : Topics will be determined after we poll our students and partners" at bounding box center [439, 168] width 774 height 20
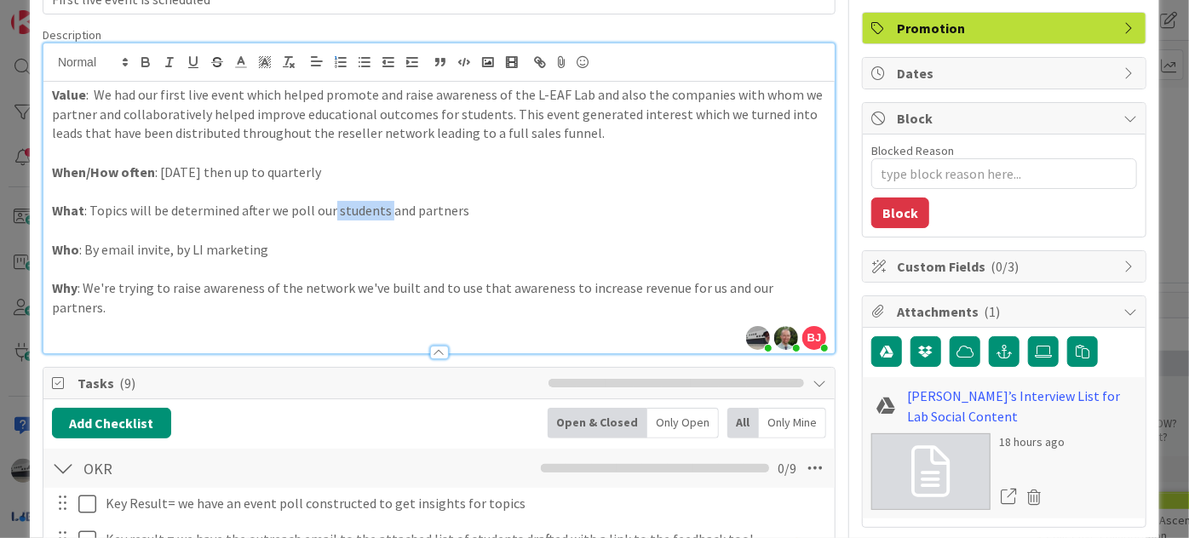
scroll to position [77, 0]
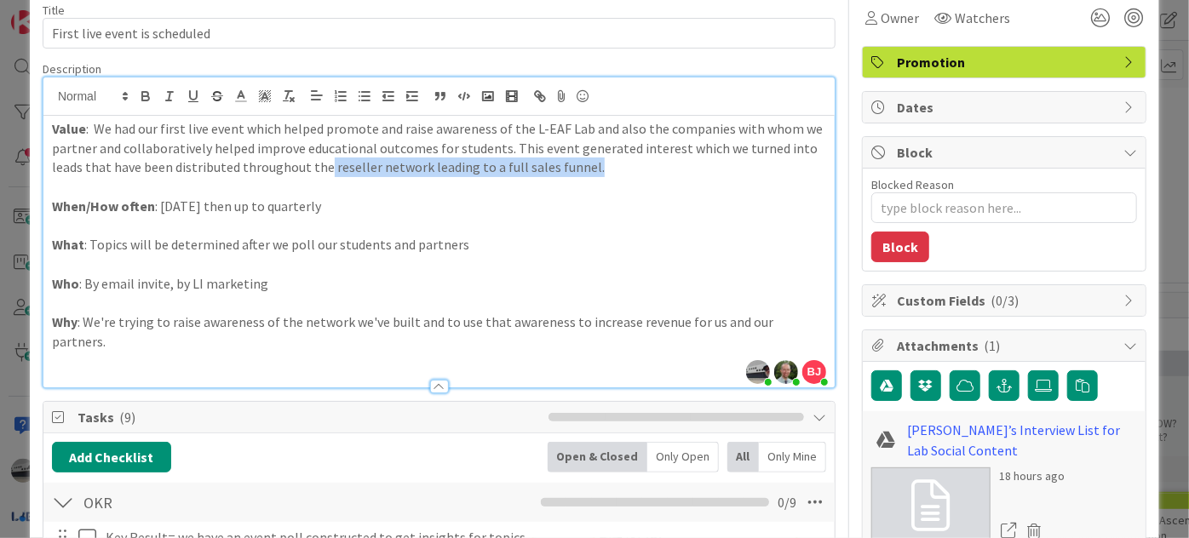
drag, startPoint x: 585, startPoint y: 167, endPoint x: 325, endPoint y: 160, distance: 260.8
click at [325, 160] on p "Value : We had our first live event which helped promote and raise awareness of…" at bounding box center [439, 148] width 774 height 58
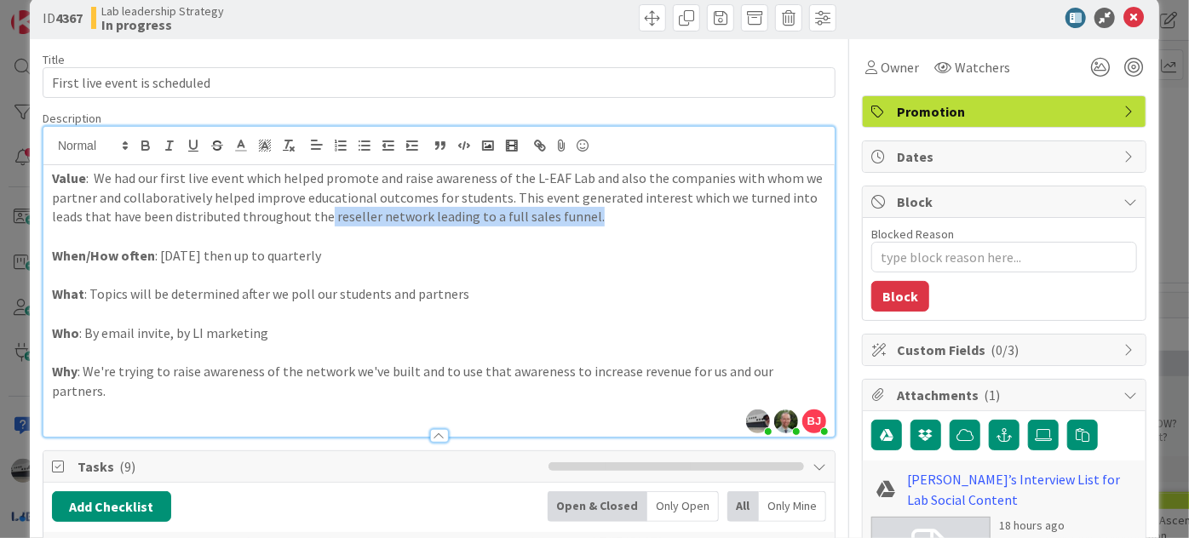
scroll to position [0, 0]
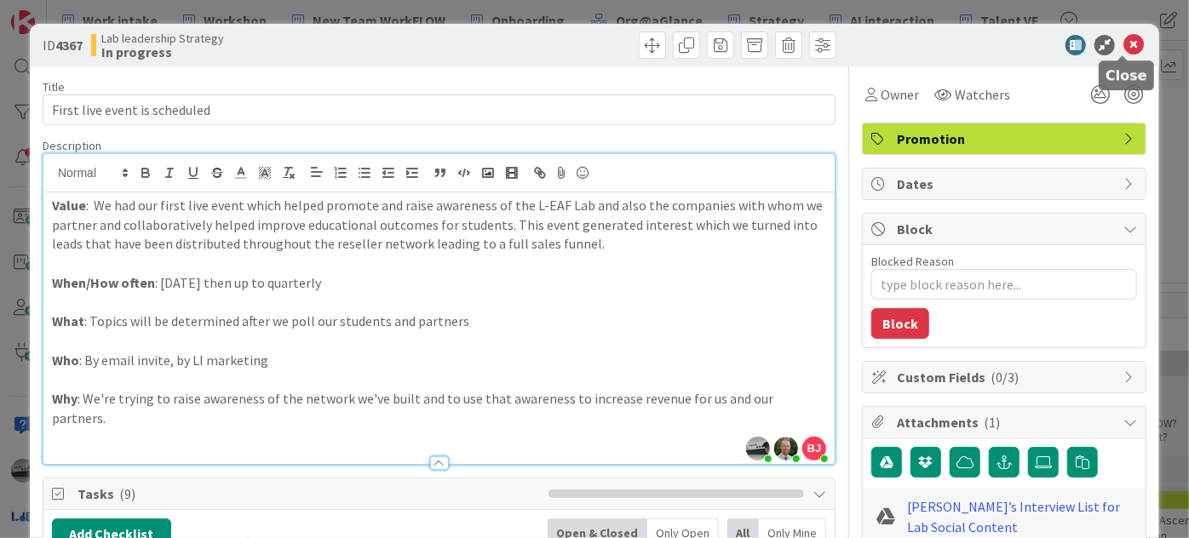
click at [1126, 48] on icon at bounding box center [1134, 45] width 20 height 20
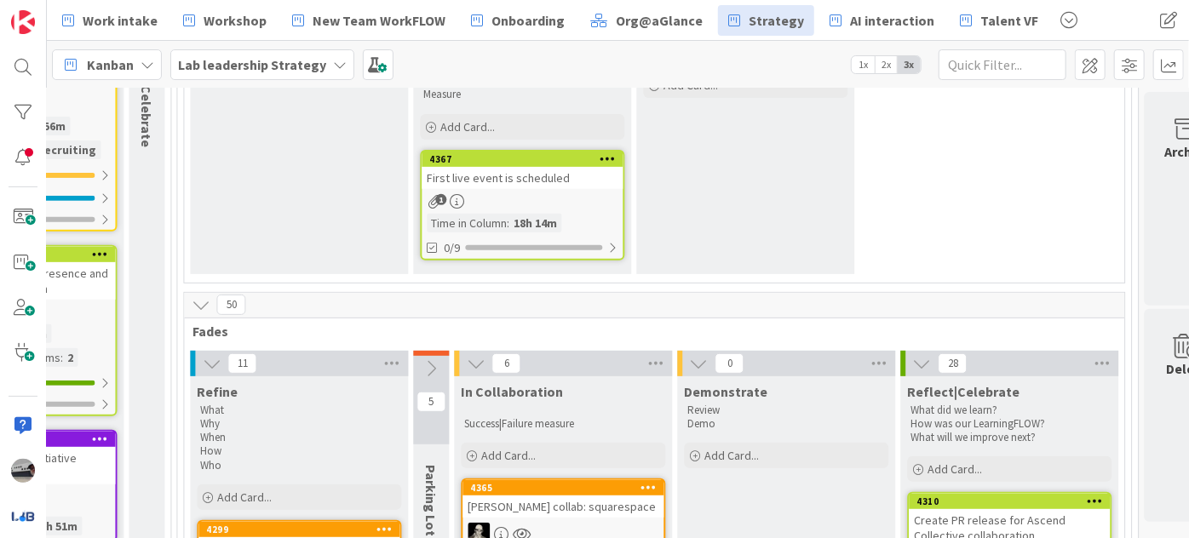
scroll to position [309, 1814]
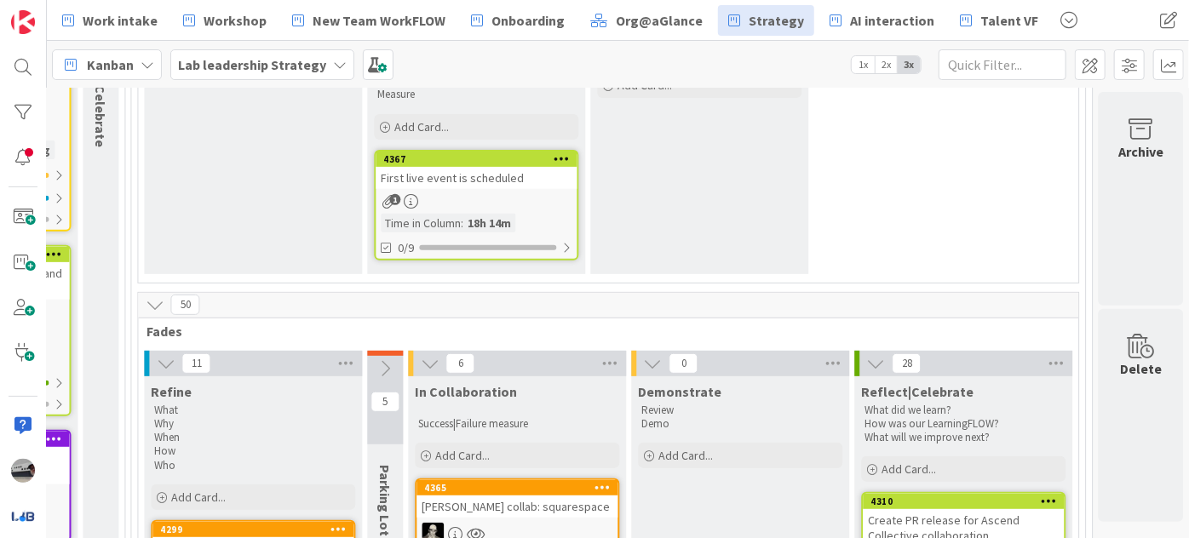
click at [440, 175] on div "First live event is scheduled" at bounding box center [476, 178] width 201 height 22
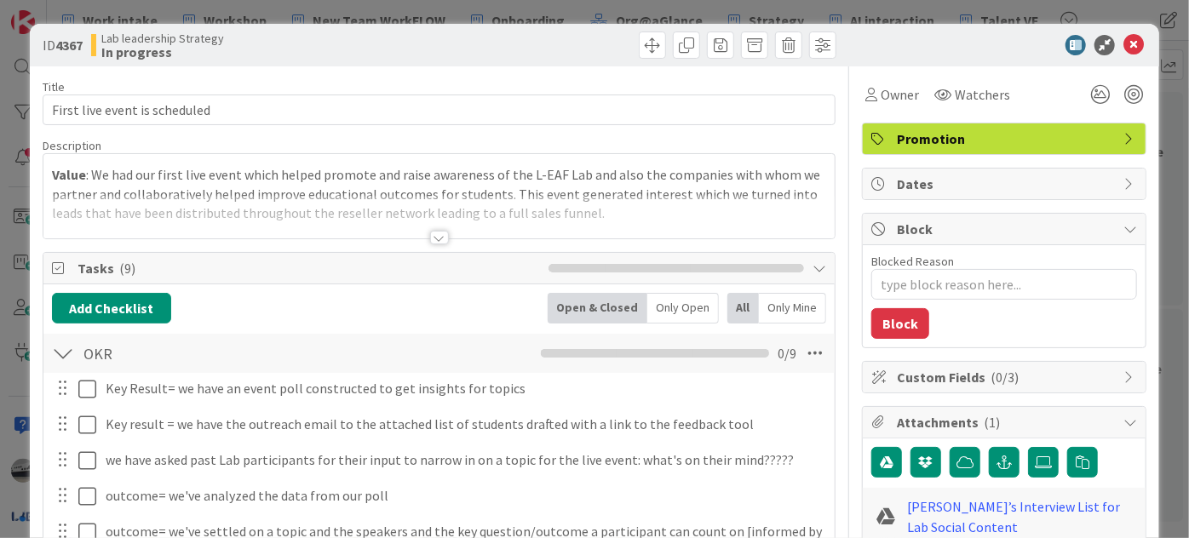
type textarea "x"
click at [1124, 44] on icon at bounding box center [1134, 45] width 20 height 20
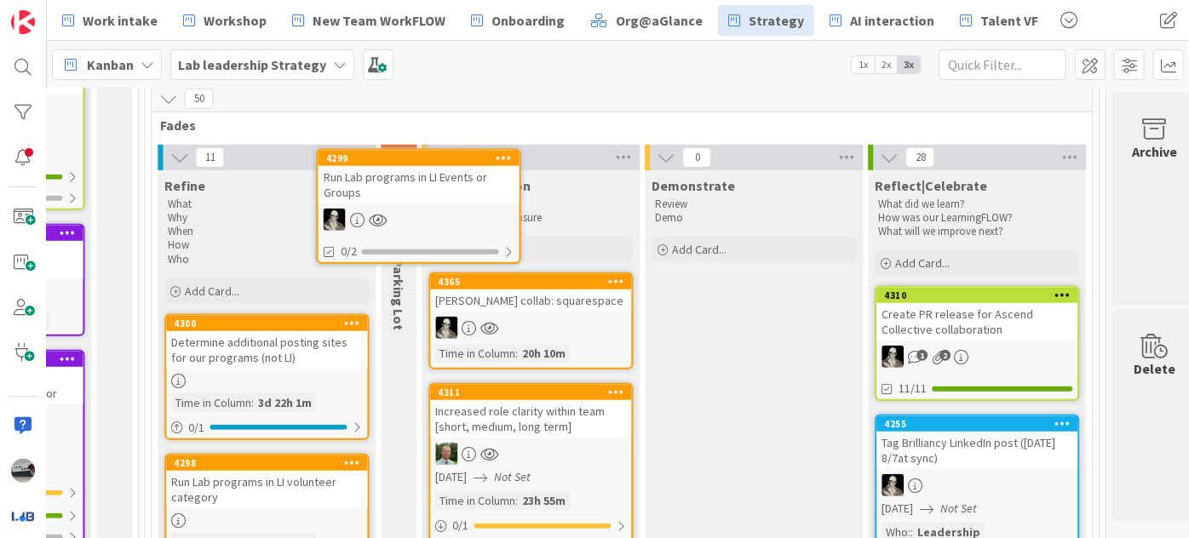
scroll to position [463, 1792]
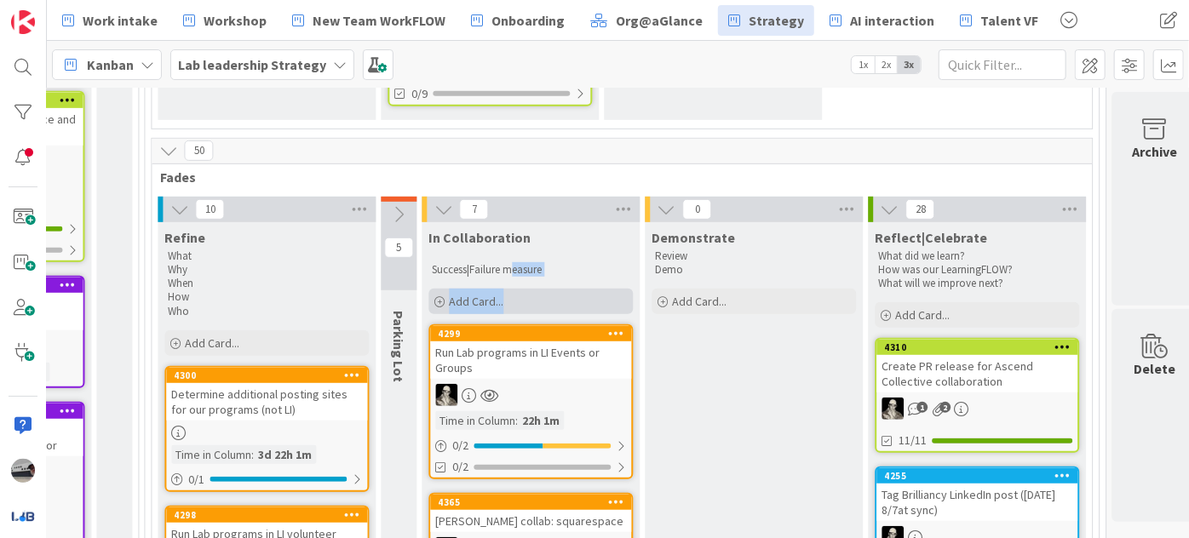
drag, startPoint x: 508, startPoint y: 279, endPoint x: 513, endPoint y: 301, distance: 22.7
click at [513, 301] on div "In Collaboration Success|Failure measure Add Card..." at bounding box center [531, 270] width 218 height 96
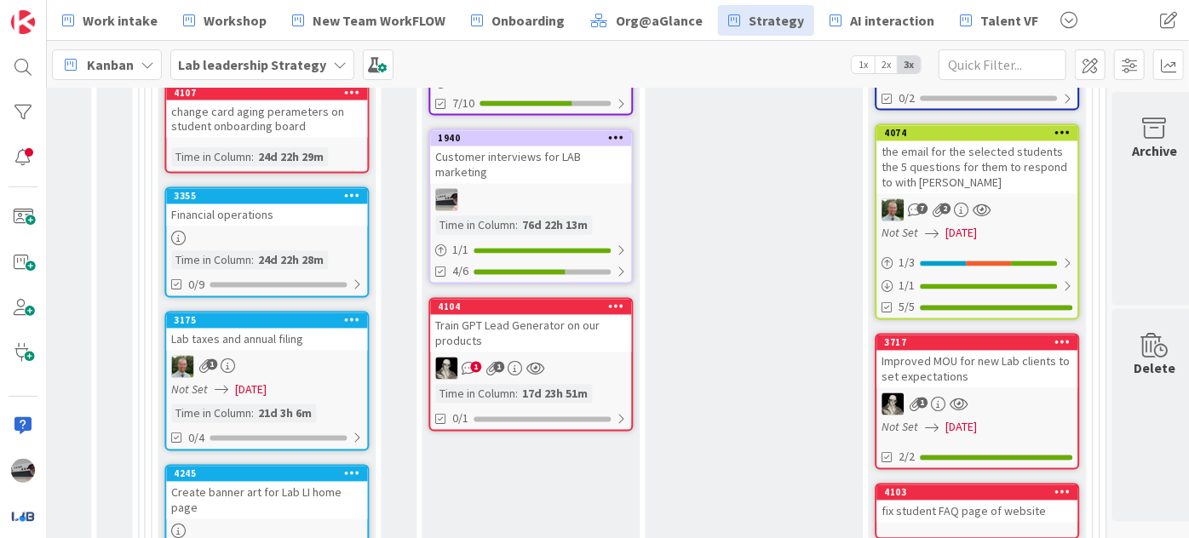
scroll to position [1696, 1792]
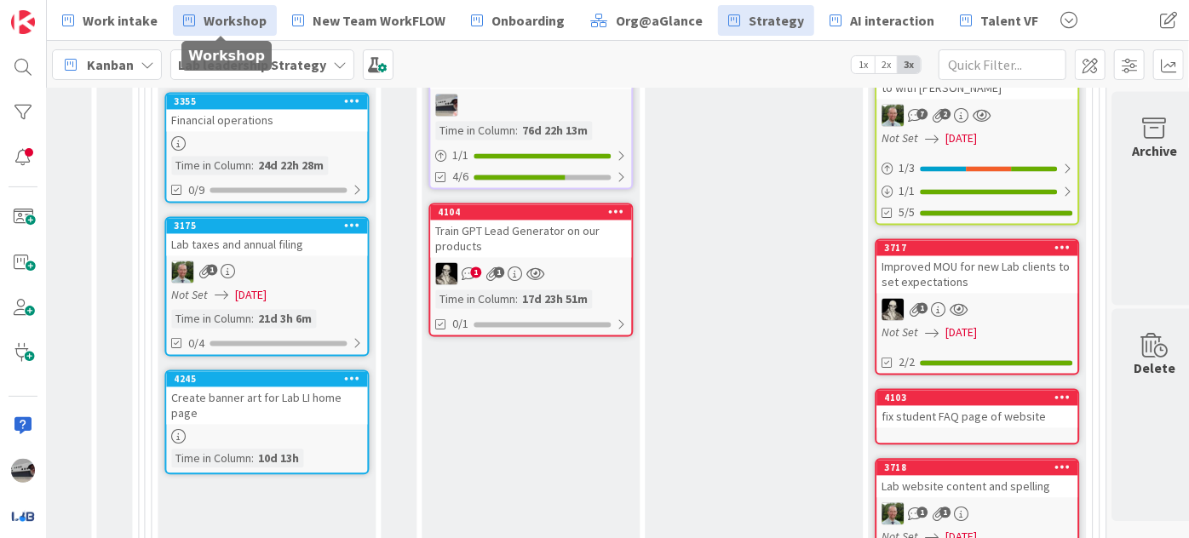
click at [204, 21] on span "Workshop" at bounding box center [235, 20] width 63 height 20
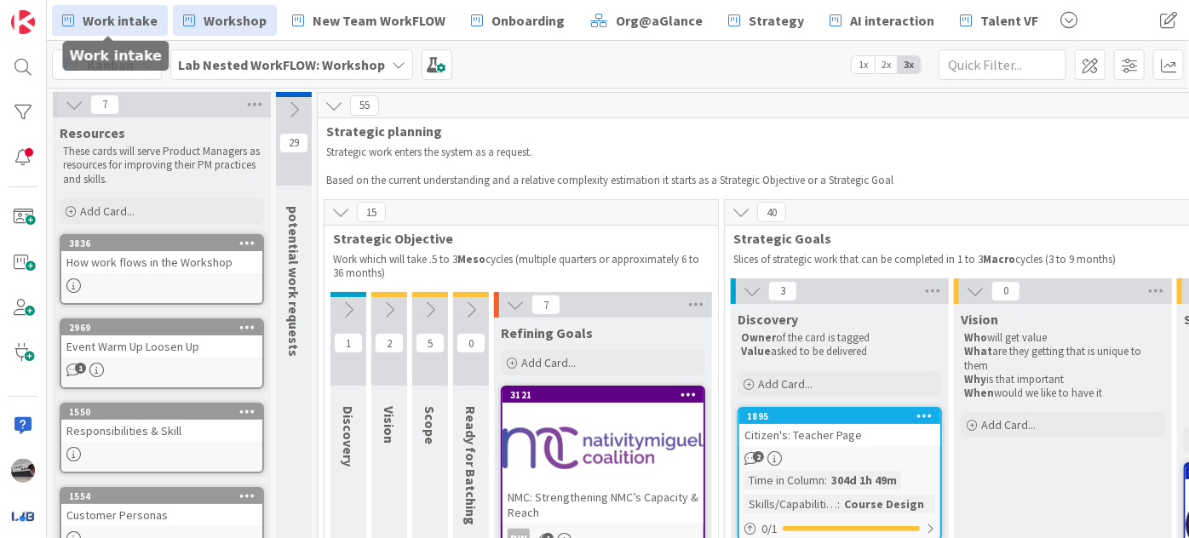
click at [118, 22] on span "Work intake" at bounding box center [120, 20] width 75 height 20
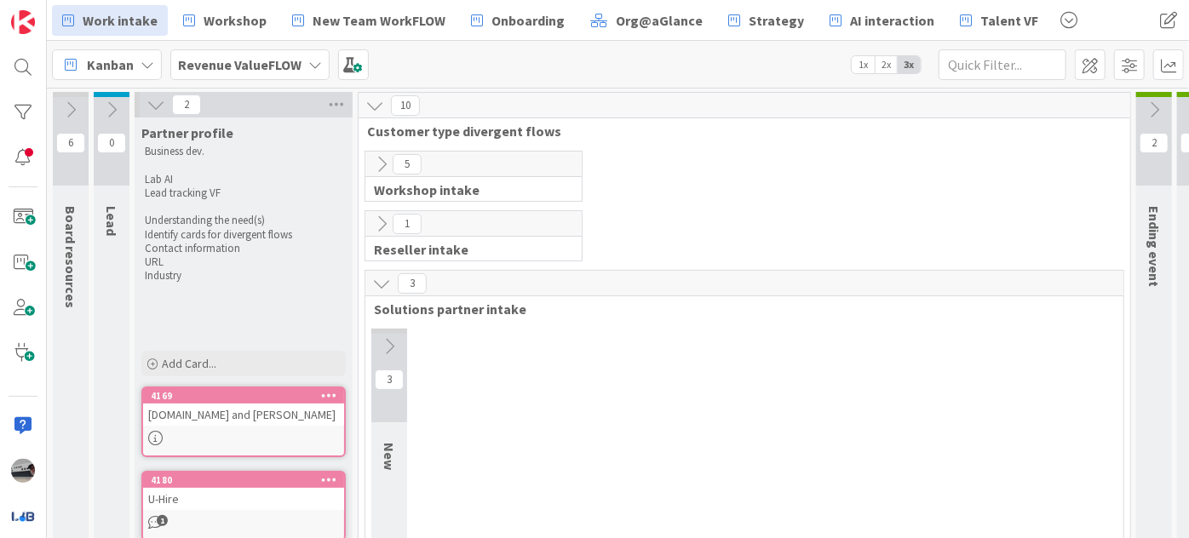
click at [381, 281] on icon at bounding box center [381, 283] width 19 height 19
